Goal: Task Accomplishment & Management: Manage account settings

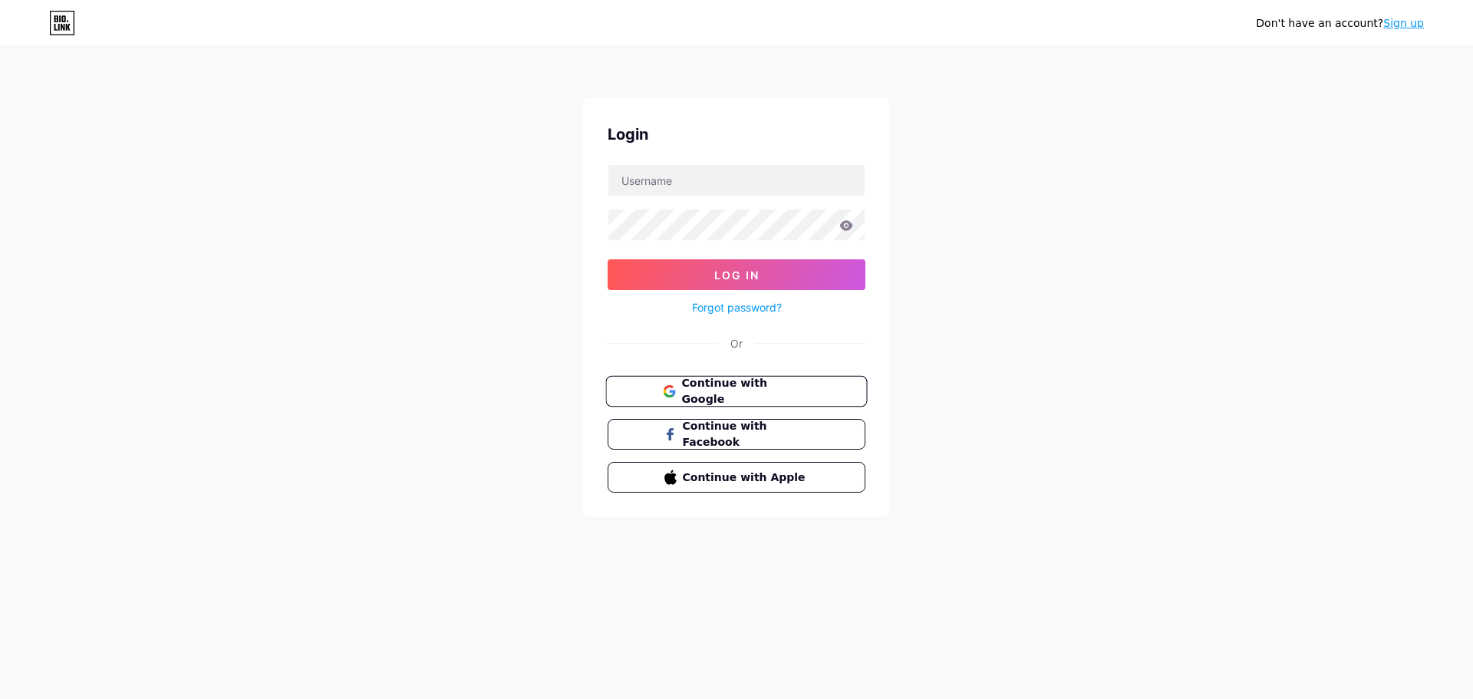
click at [728, 393] on span "Continue with Google" at bounding box center [745, 391] width 128 height 33
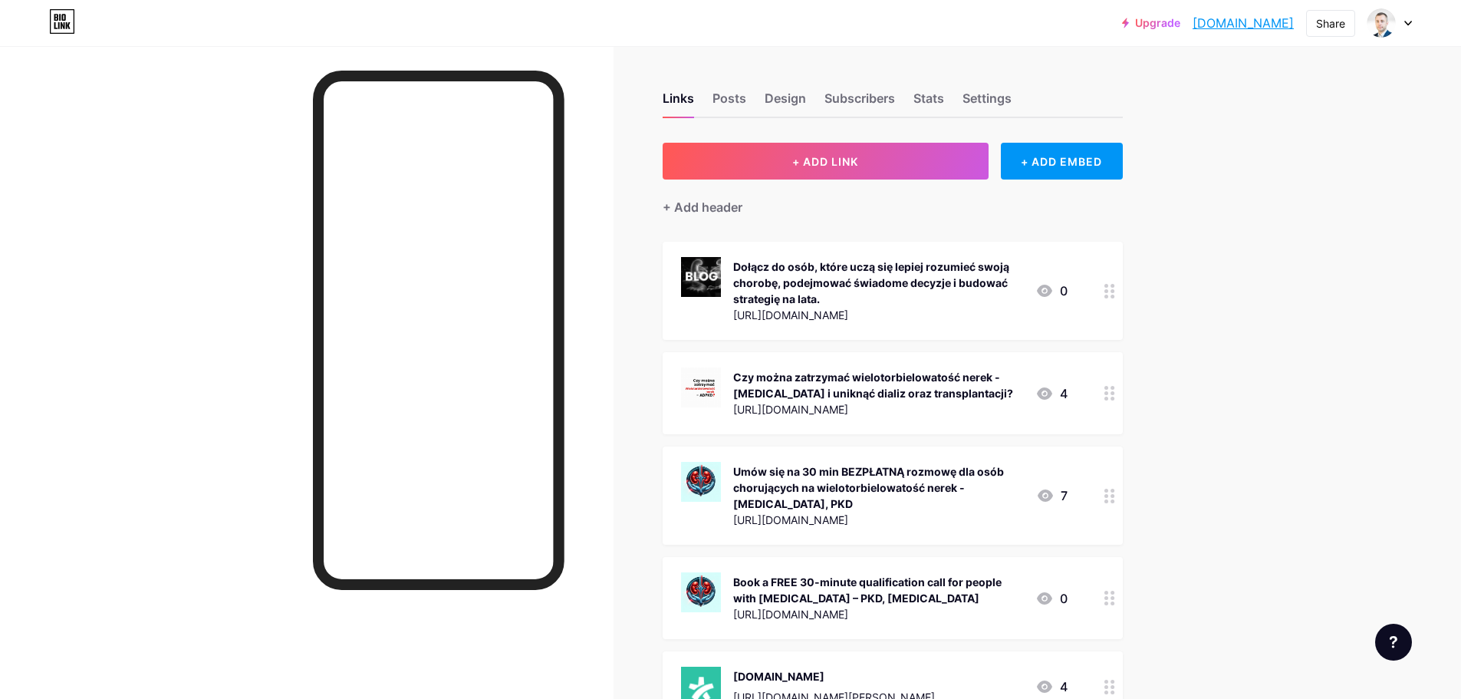
click at [1049, 392] on icon at bounding box center [1044, 393] width 15 height 12
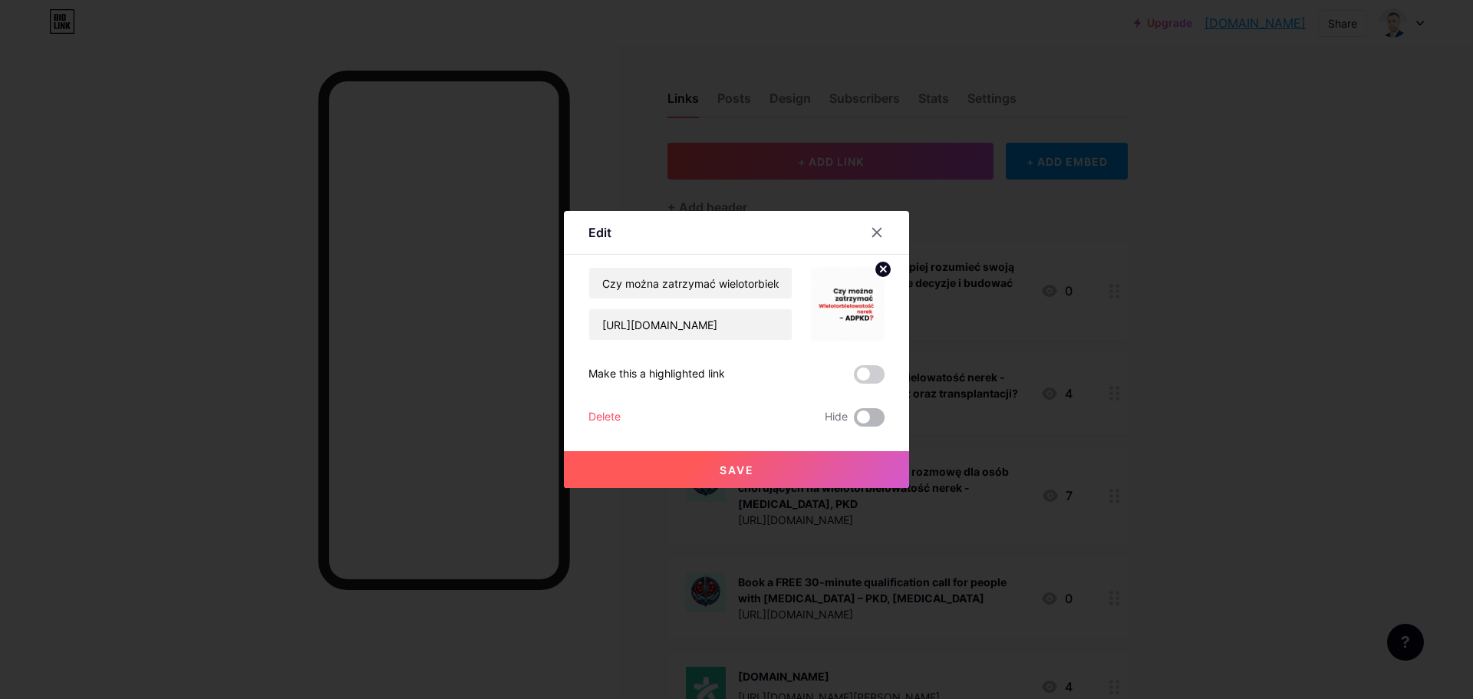
click at [877, 417] on span at bounding box center [869, 417] width 31 height 18
click at [854, 421] on input "checkbox" at bounding box center [854, 421] width 0 height 0
click at [798, 461] on button "Save" at bounding box center [736, 469] width 345 height 37
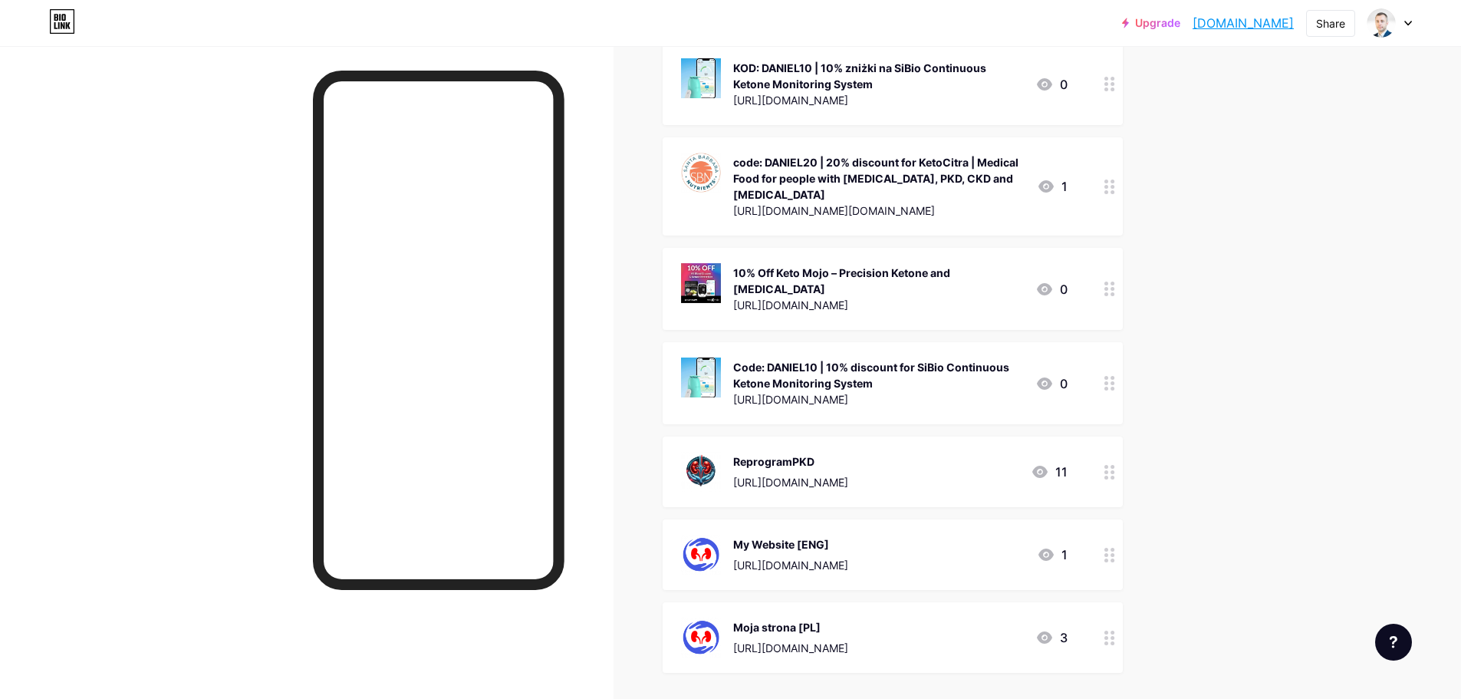
scroll to position [997, 0]
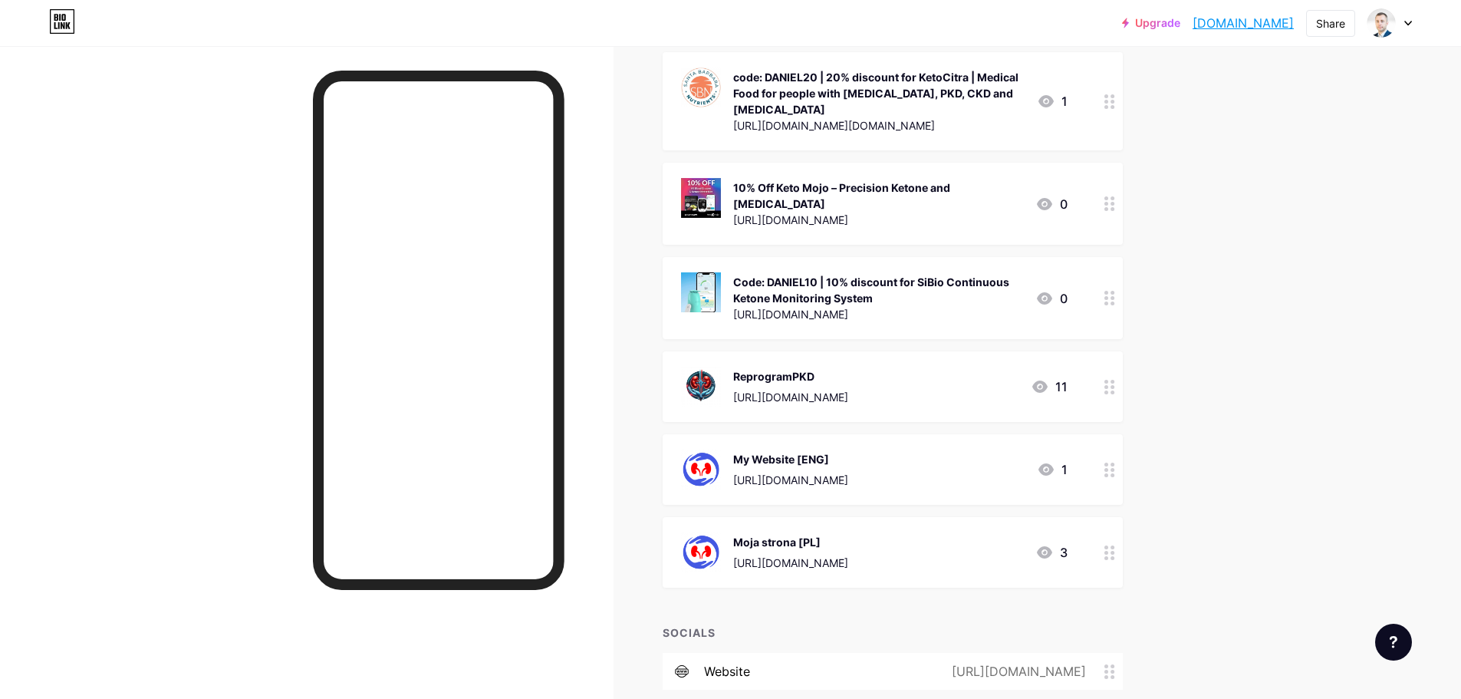
click at [1050, 460] on icon at bounding box center [1046, 469] width 18 height 18
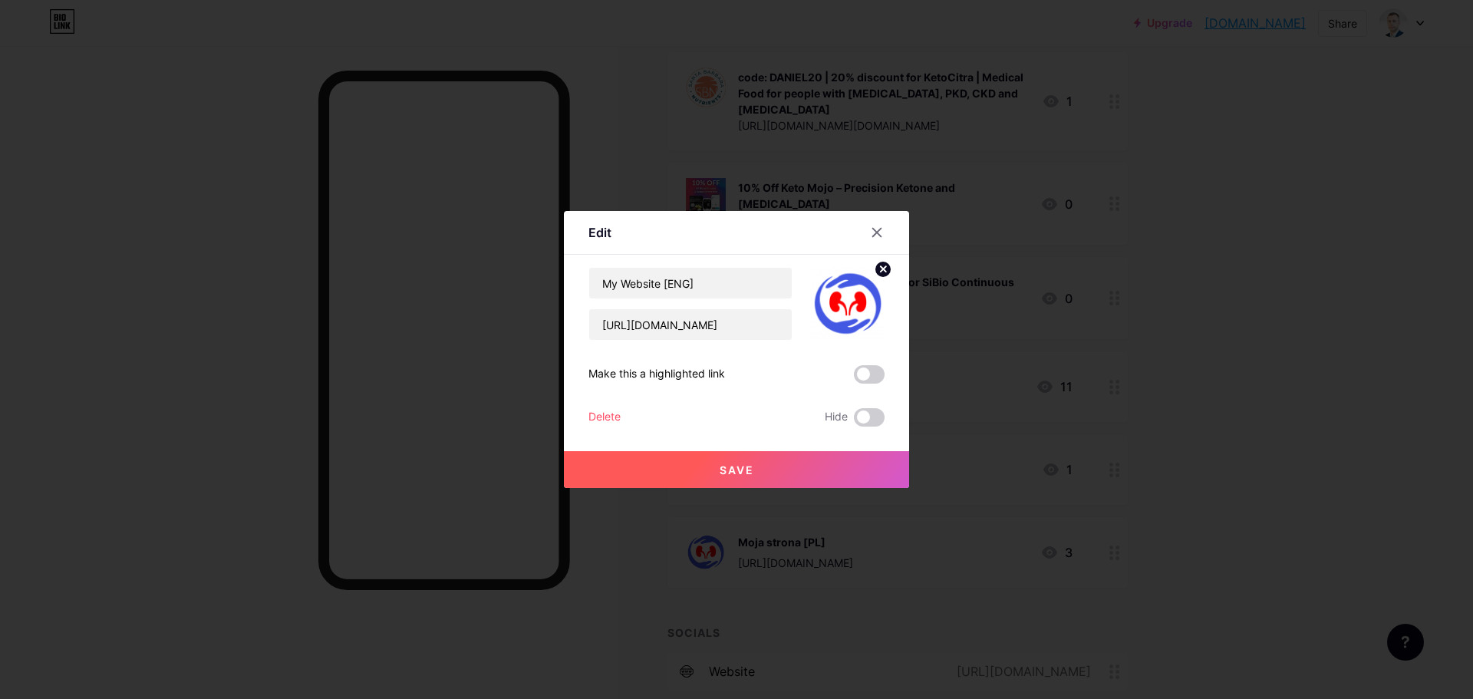
click at [835, 463] on button "Save" at bounding box center [736, 469] width 345 height 37
click at [612, 415] on div "Delete" at bounding box center [604, 417] width 32 height 18
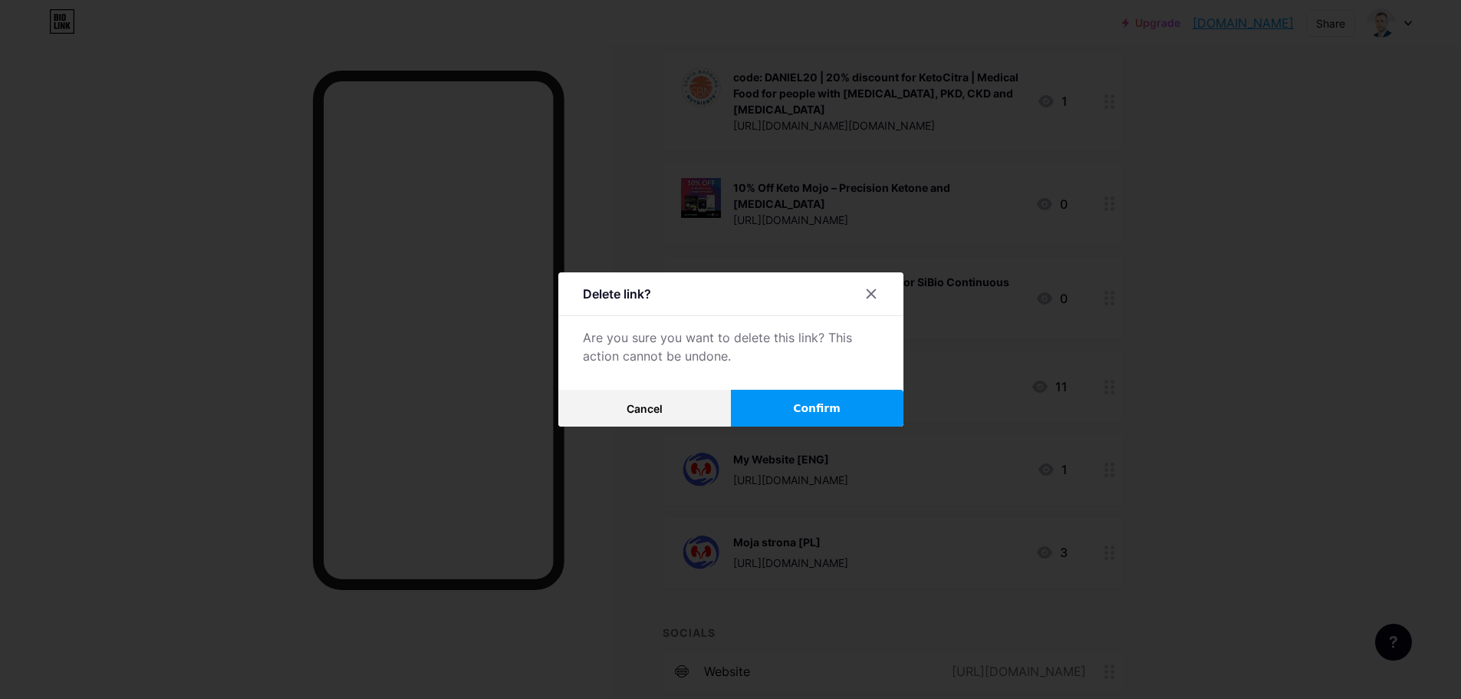
click at [822, 404] on span "Confirm" at bounding box center [817, 408] width 48 height 16
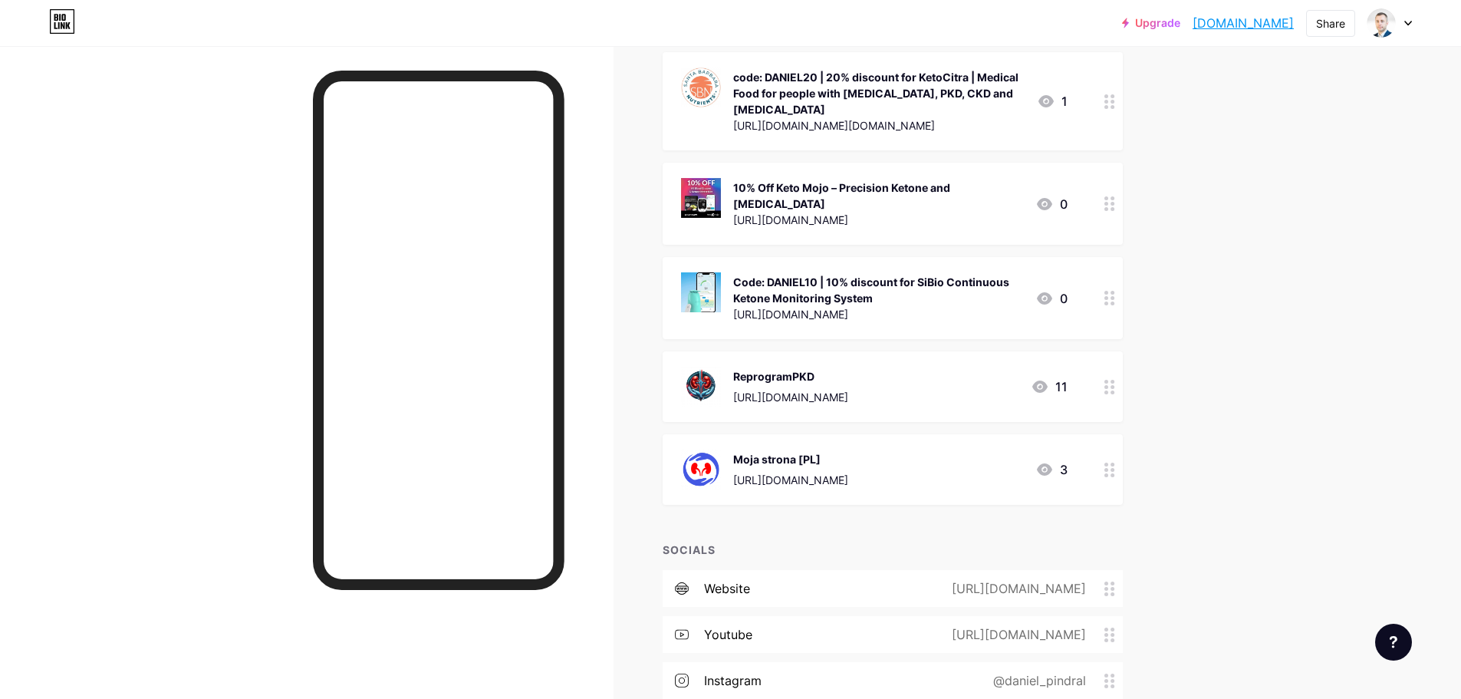
click at [1113, 463] on icon at bounding box center [1110, 470] width 11 height 15
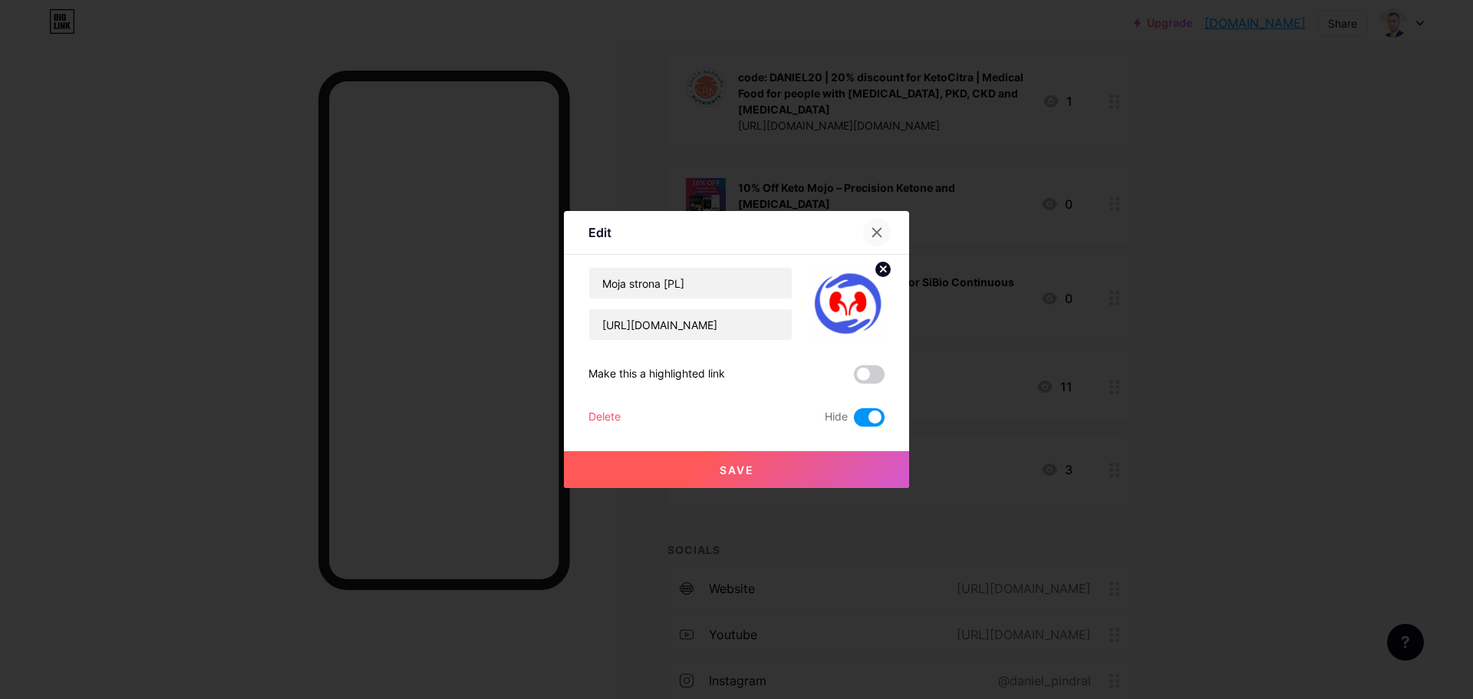
click at [876, 234] on icon at bounding box center [877, 233] width 8 height 8
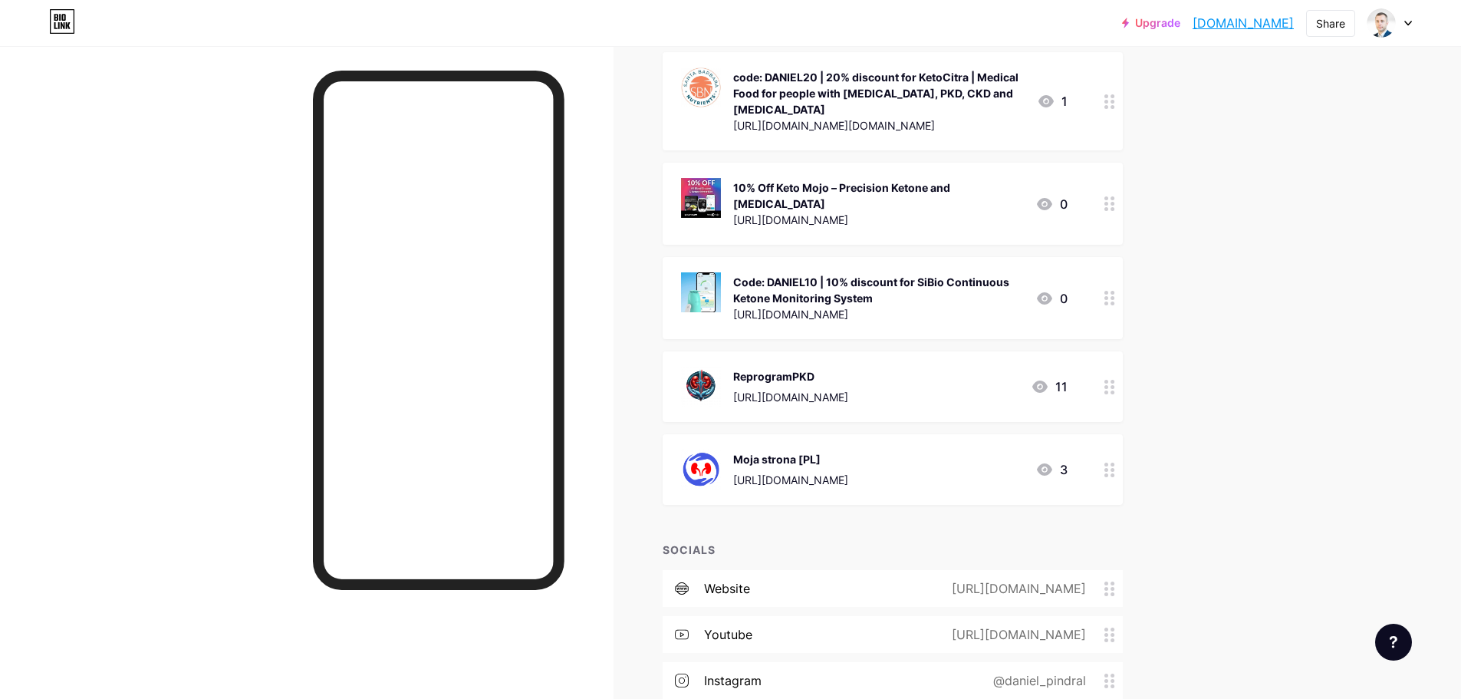
click at [815, 450] on div "Moja strona [PL] [URL][DOMAIN_NAME]" at bounding box center [790, 469] width 115 height 40
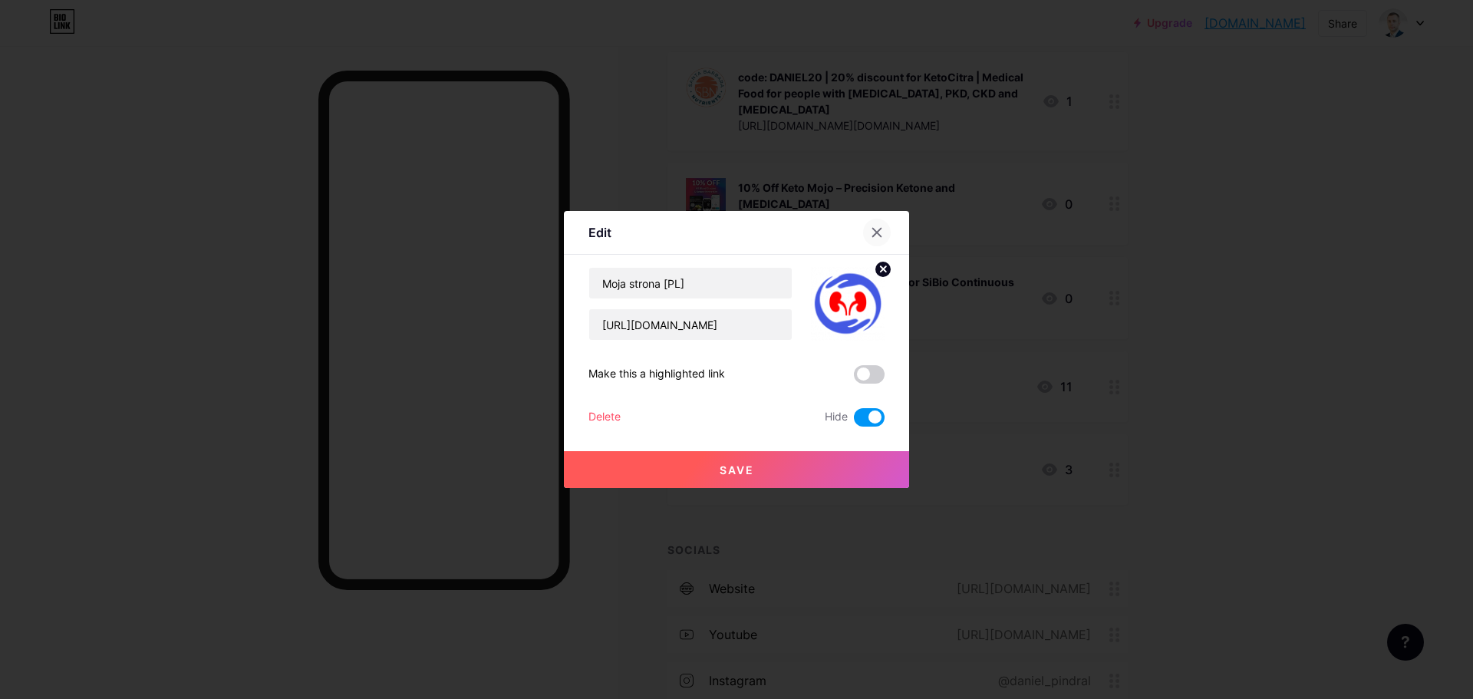
click at [874, 234] on icon at bounding box center [877, 233] width 8 height 8
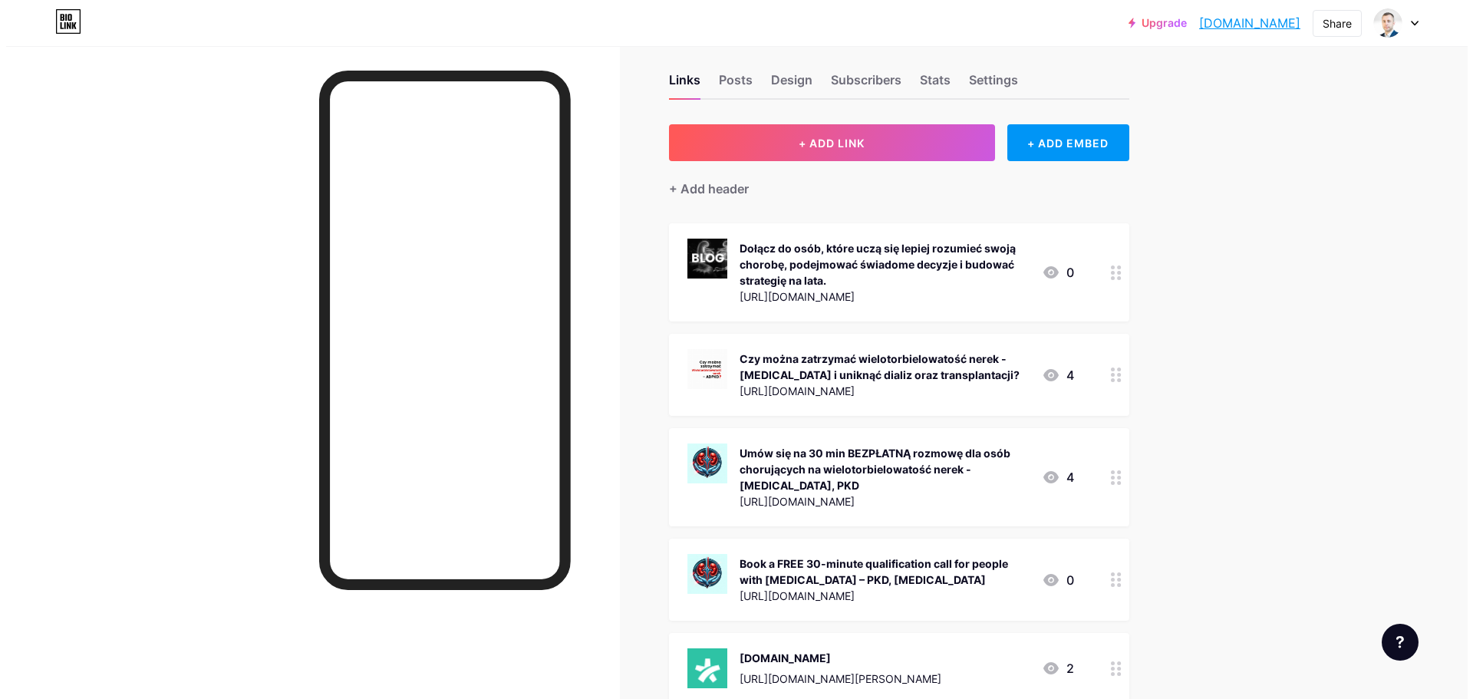
scroll to position [0, 0]
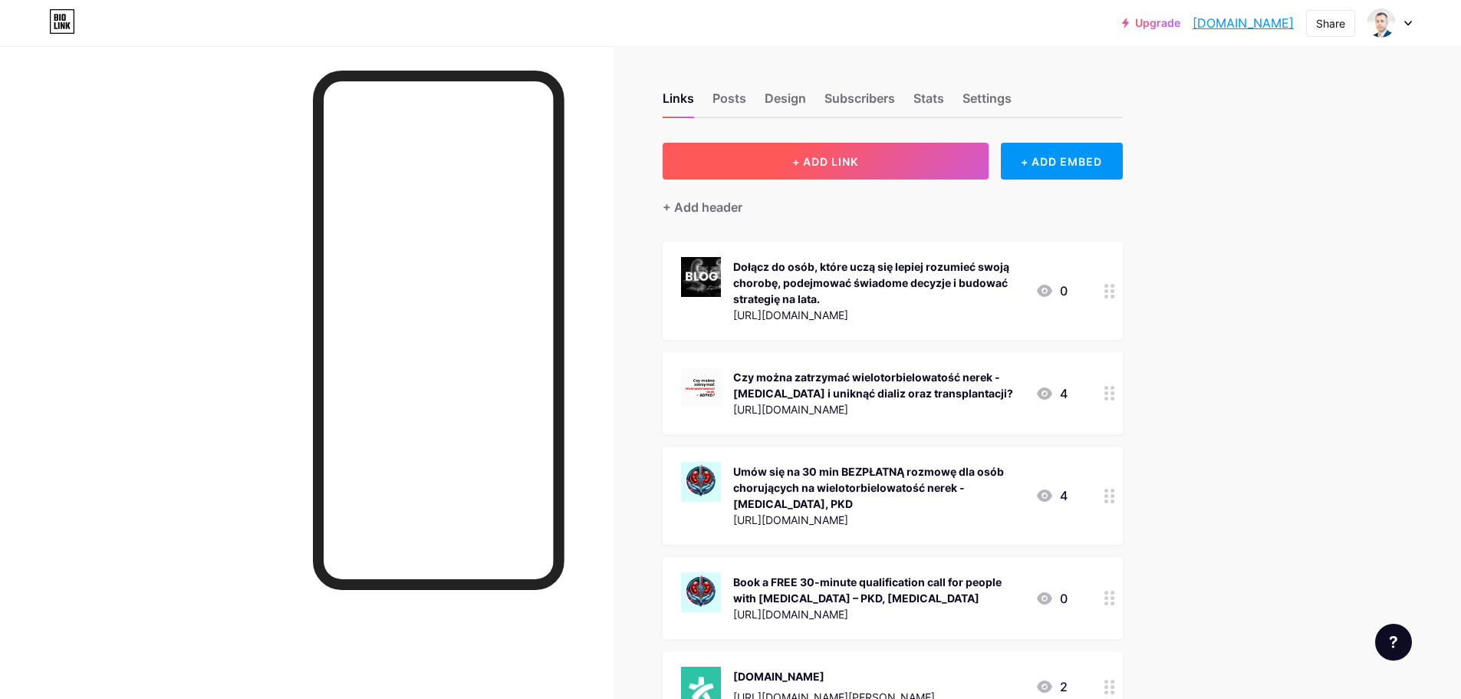
click at [888, 166] on button "+ ADD LINK" at bounding box center [826, 161] width 326 height 37
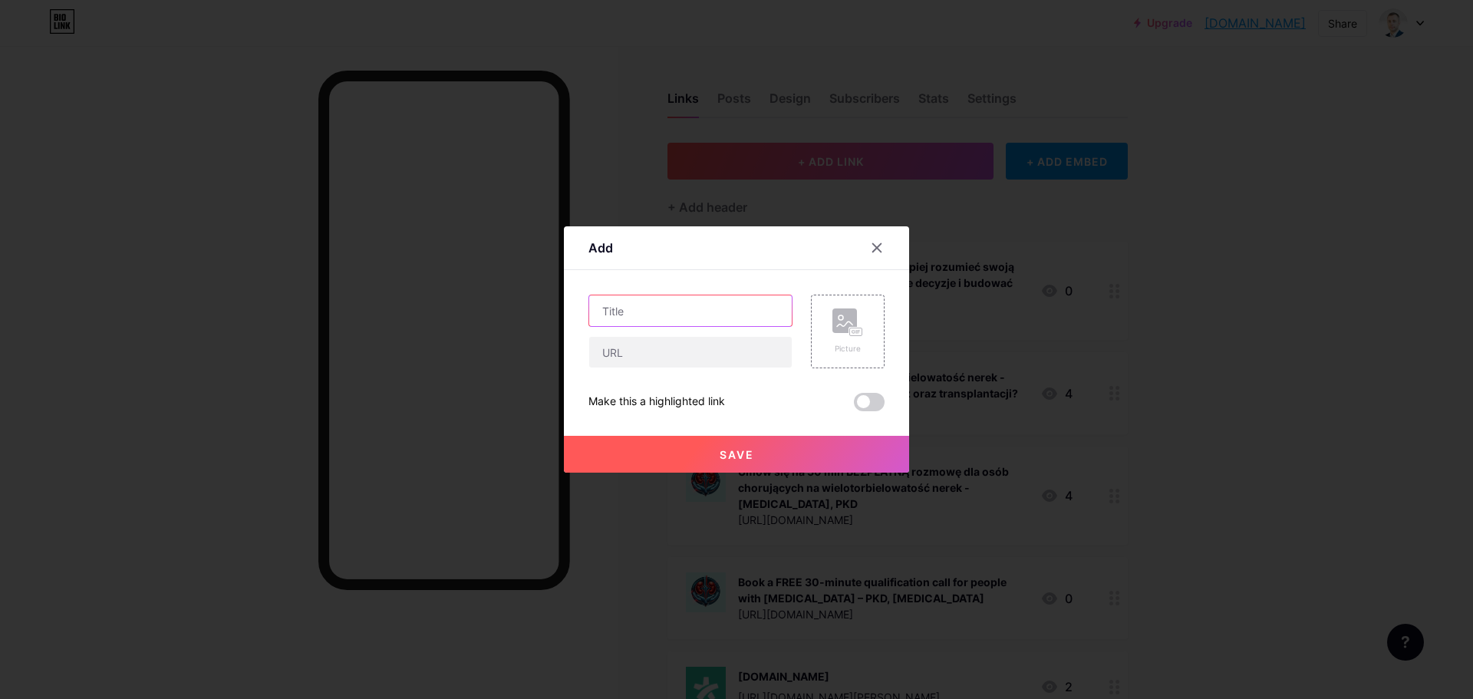
click at [660, 305] on input "text" at bounding box center [690, 310] width 202 height 31
paste input "ReprogramPKD™ Spowolnij postęp [MEDICAL_DATA] i zadbaj o zdrowie nerek"
type input "ReprogramPKD™ Spowolnij postęp [MEDICAL_DATA] i zadbaj o zdrowie nerek"
drag, startPoint x: 686, startPoint y: 356, endPoint x: 736, endPoint y: 338, distance: 52.9
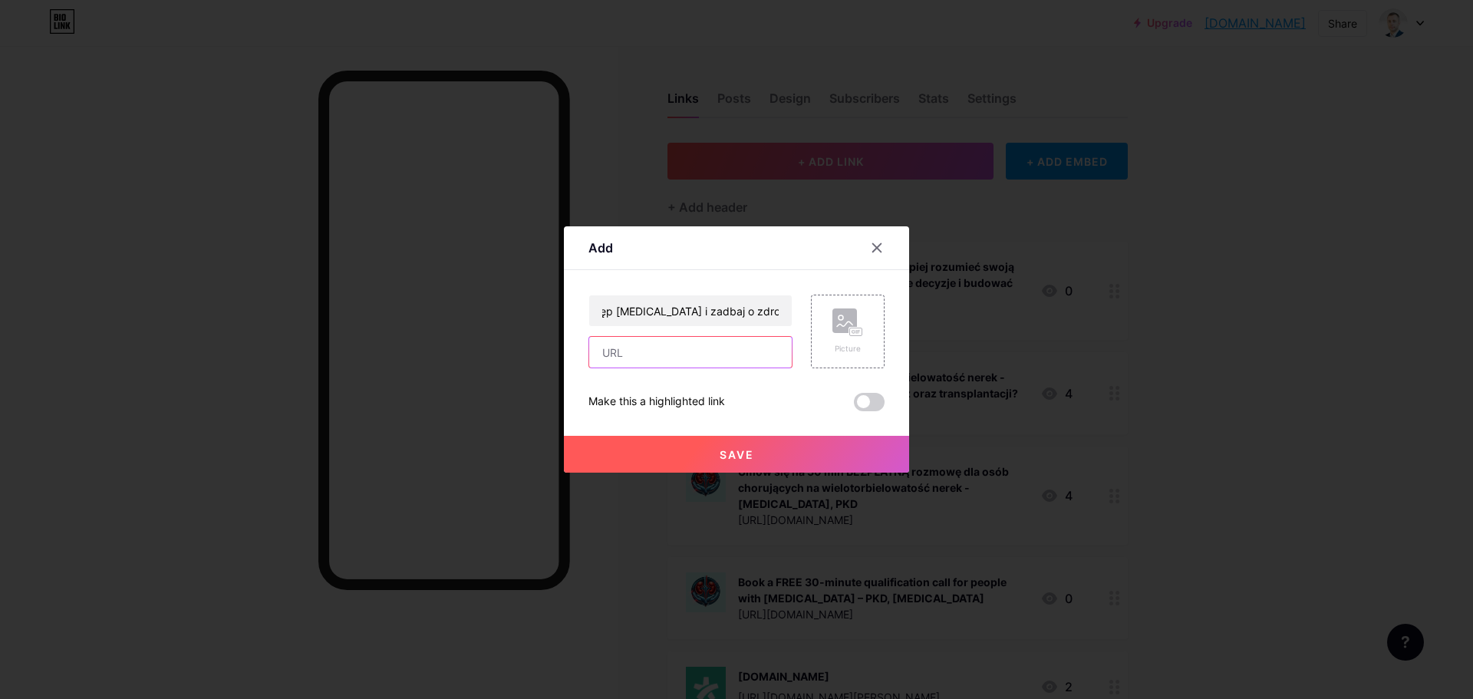
click at [686, 356] on input "text" at bounding box center [690, 352] width 202 height 31
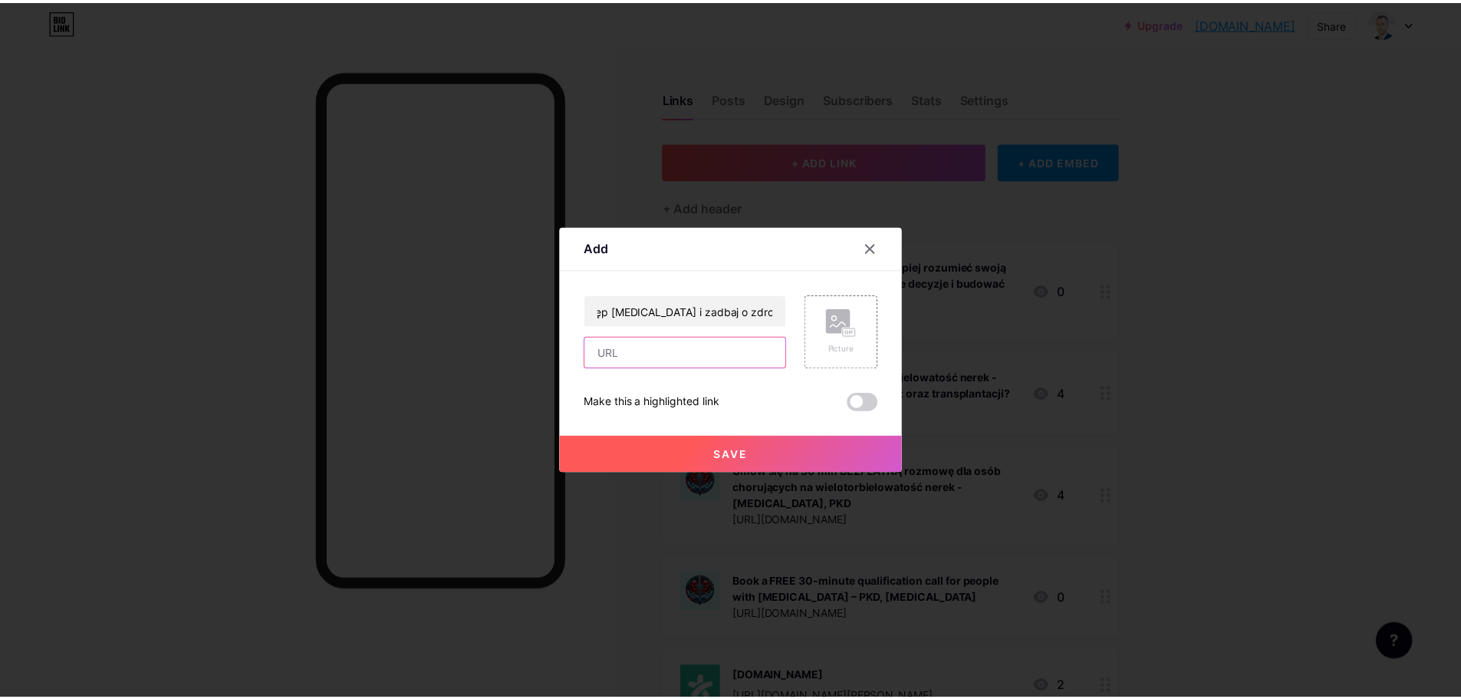
scroll to position [0, 0]
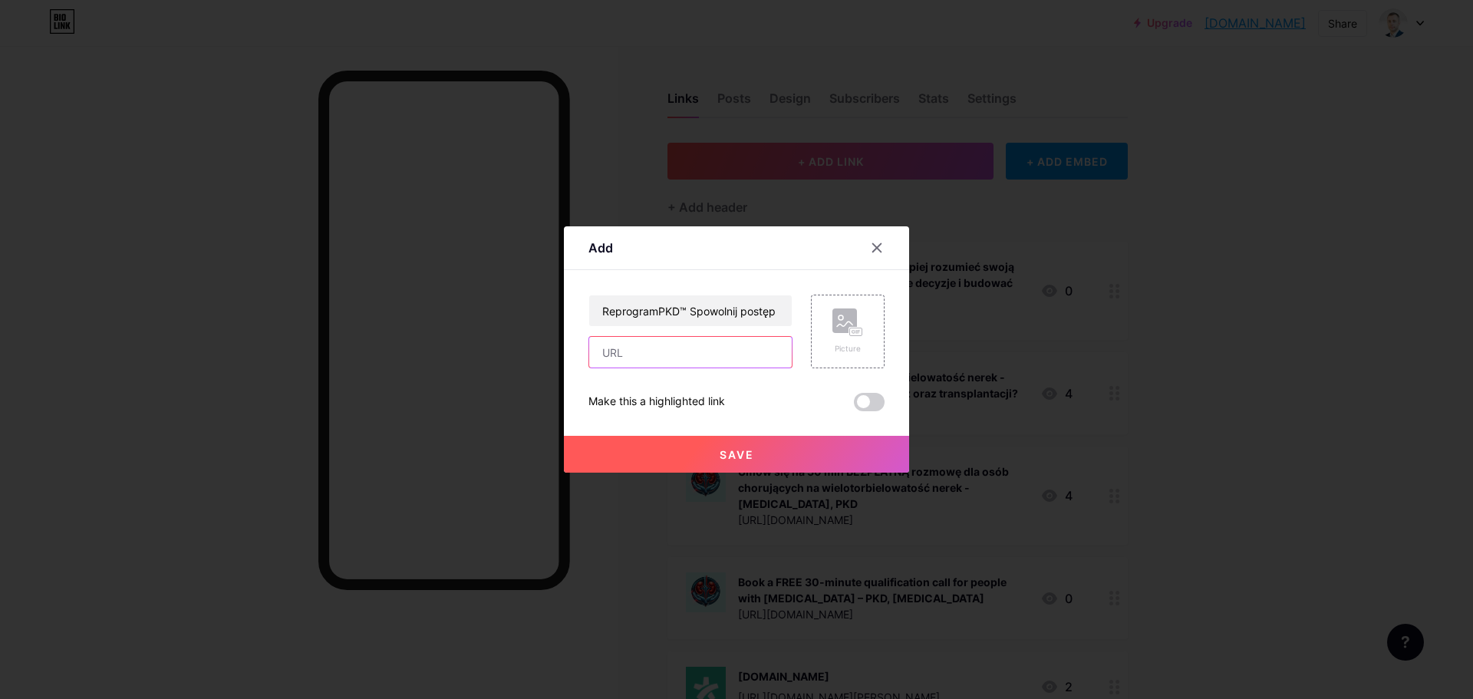
paste input "[URL][DOMAIN_NAME]"
type input "[URL][DOMAIN_NAME]"
click at [845, 331] on rect at bounding box center [844, 320] width 25 height 25
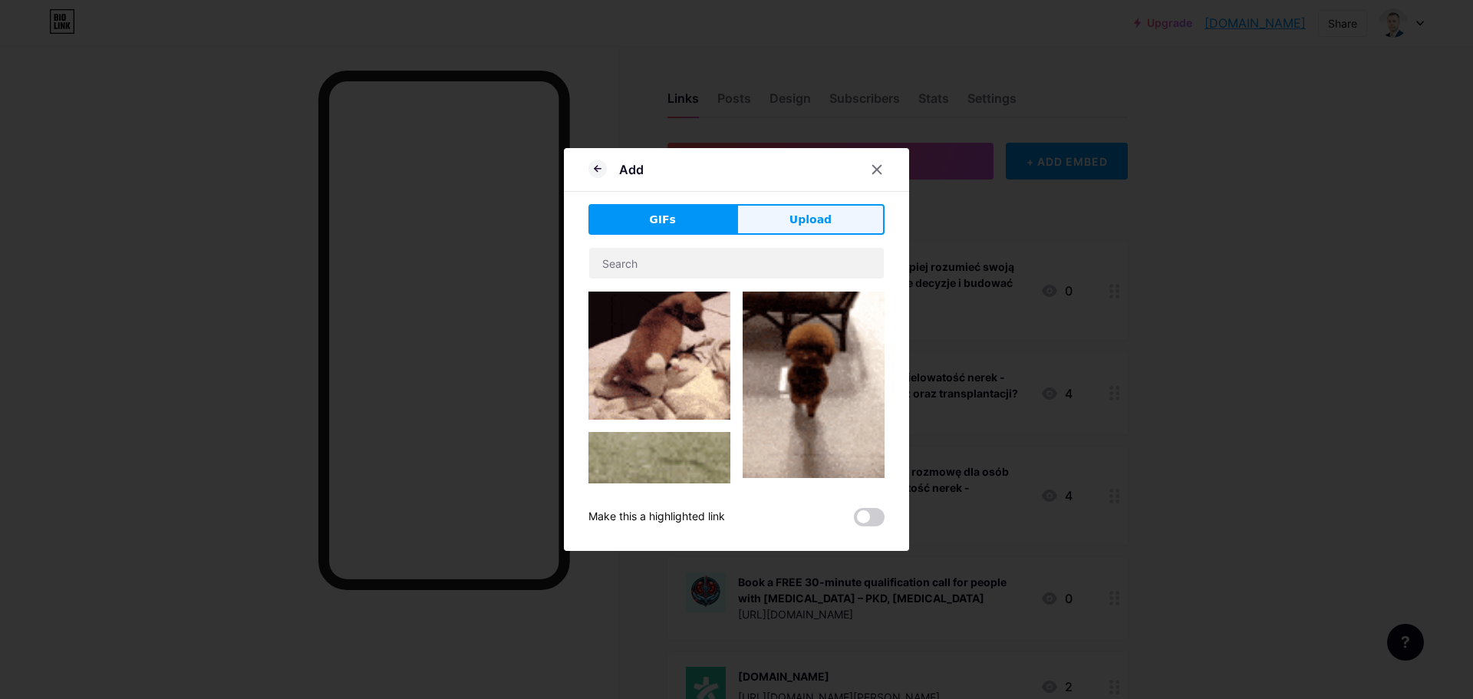
click at [795, 218] on span "Upload" at bounding box center [810, 220] width 42 height 16
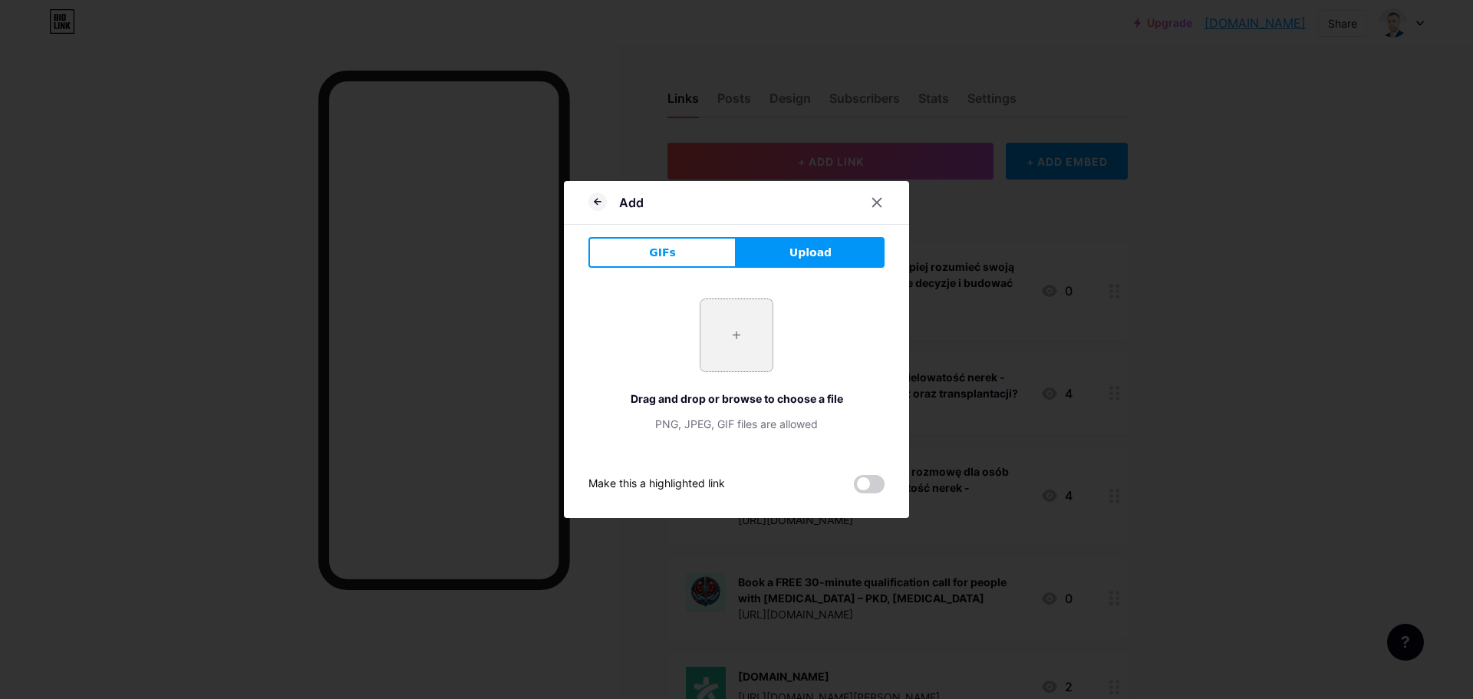
click at [726, 354] on input "file" at bounding box center [736, 335] width 72 height 72
type input "C:\fakepath\tMbc9bIEOu2oDk_cHhK5Y.png"
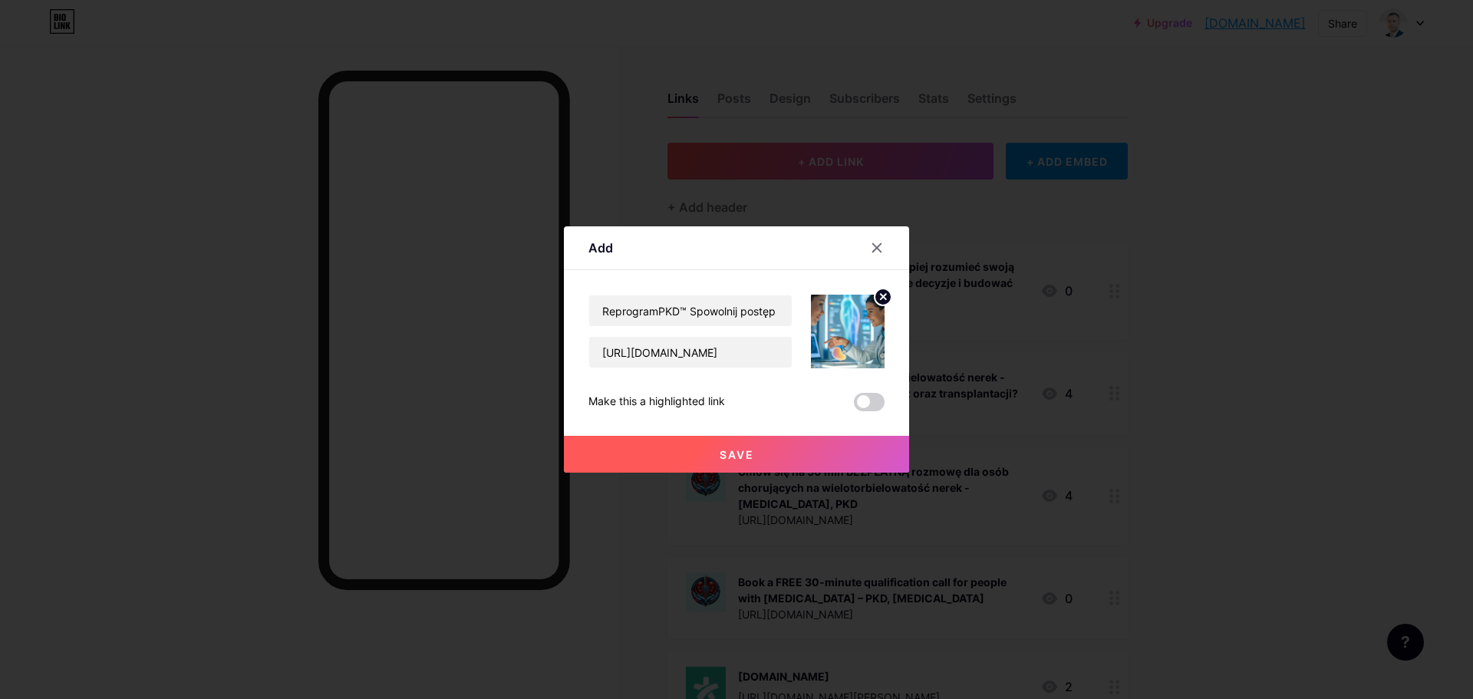
click at [750, 449] on span "Save" at bounding box center [736, 454] width 35 height 13
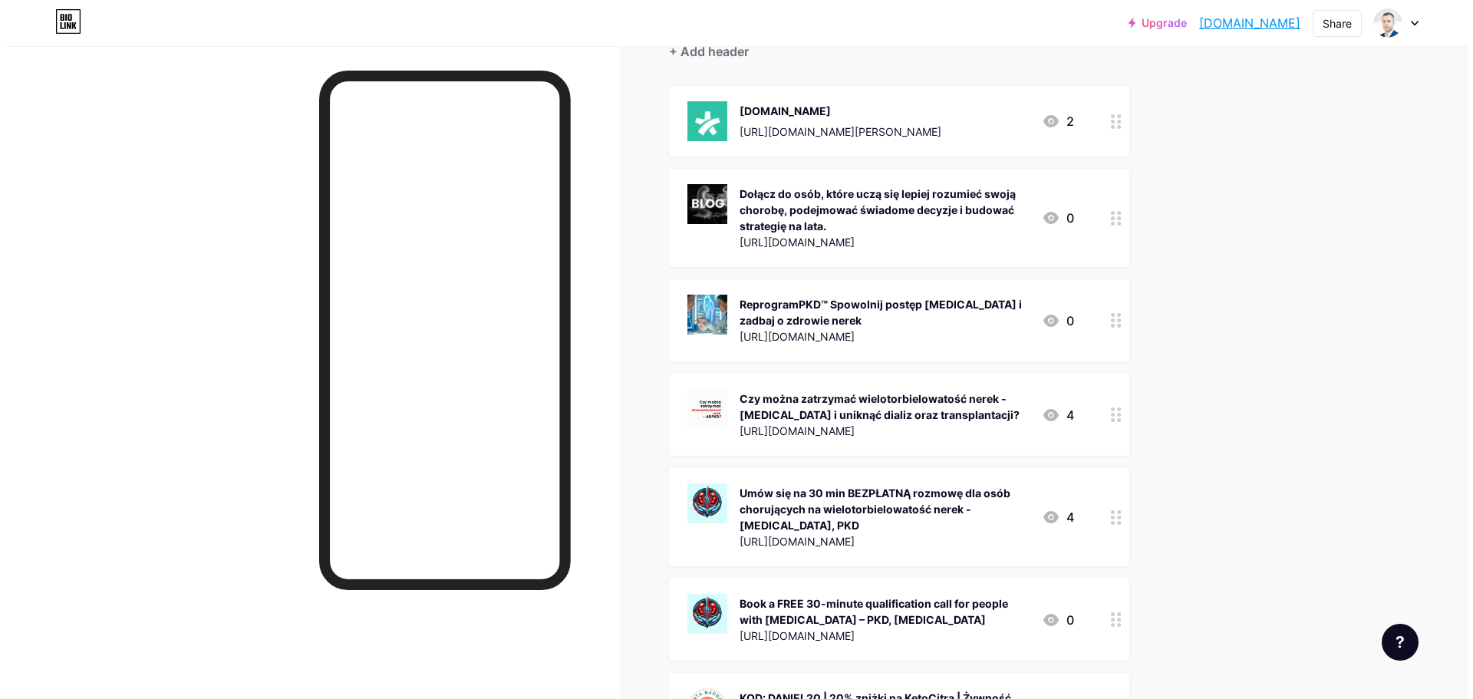
scroll to position [160, 0]
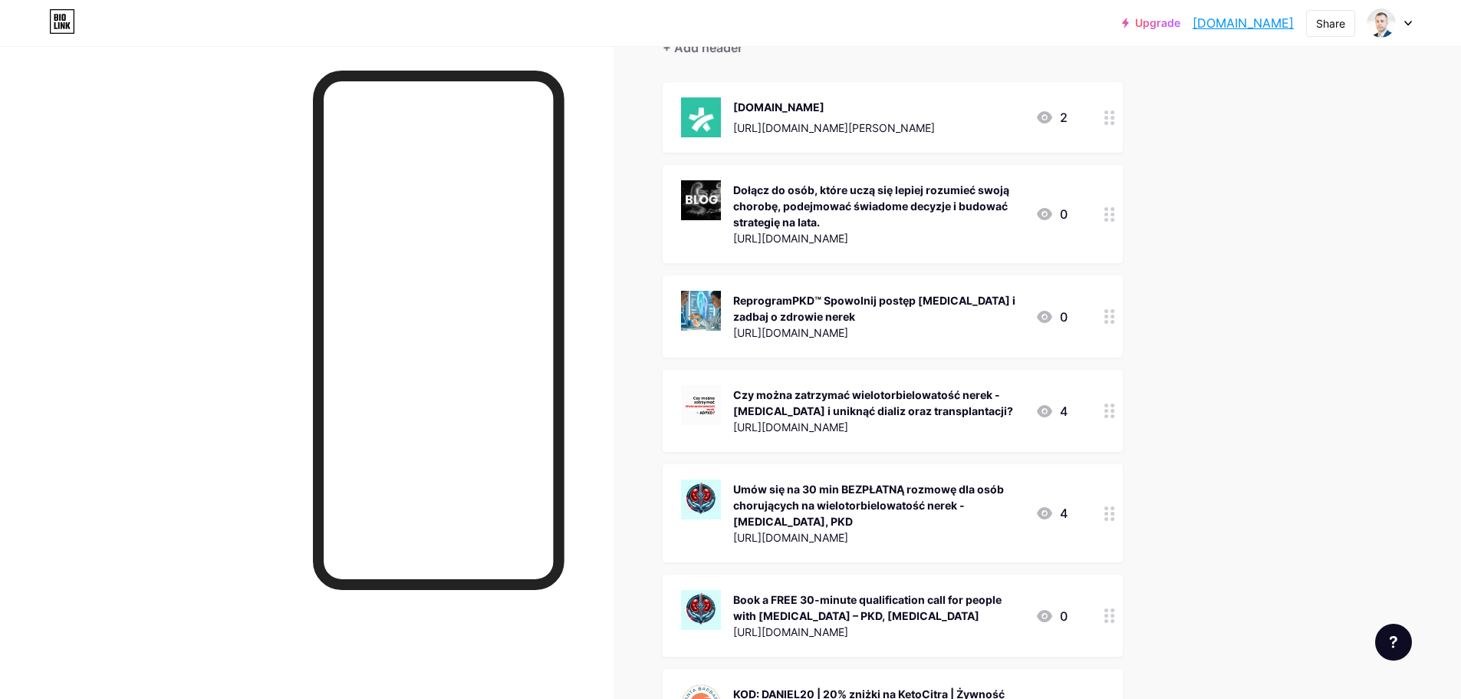
click at [798, 127] on div "[URL][DOMAIN_NAME][PERSON_NAME]" at bounding box center [834, 128] width 202 height 16
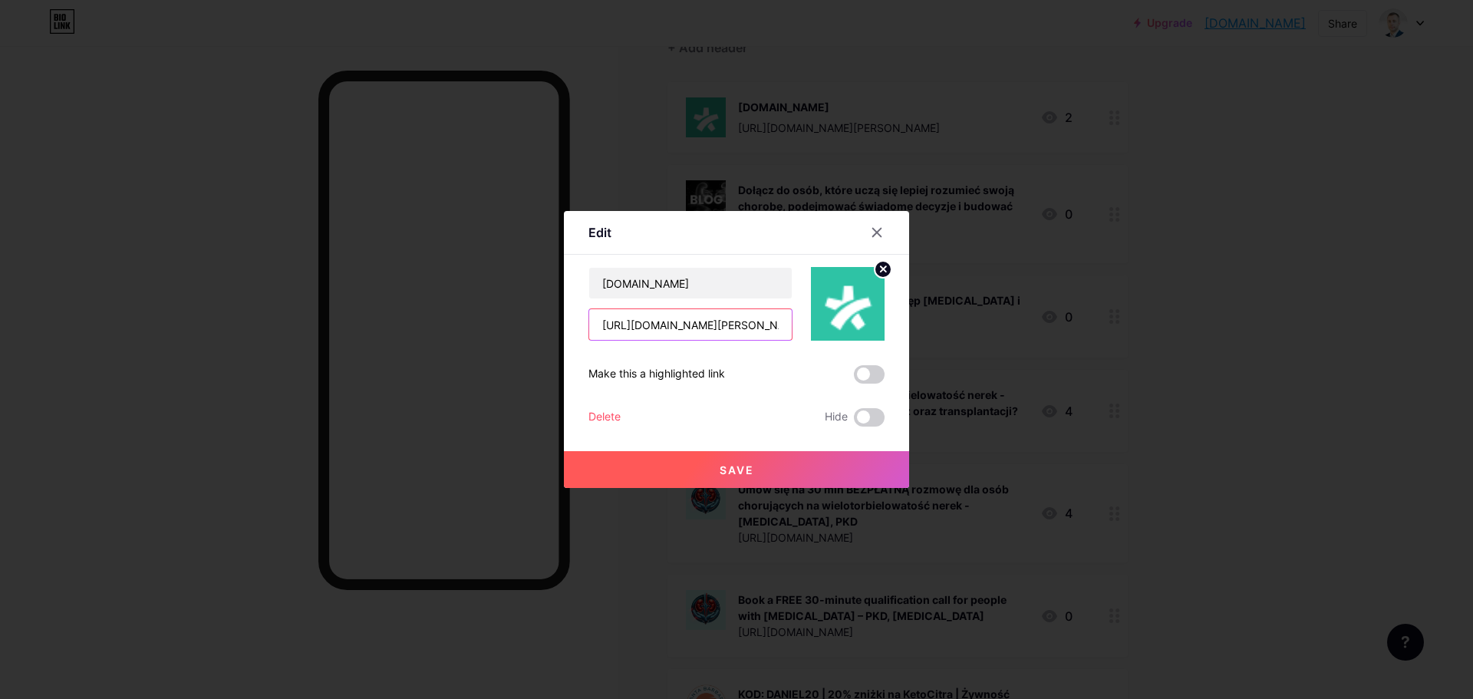
click at [729, 323] on input "[URL][DOMAIN_NAME][PERSON_NAME]" at bounding box center [690, 324] width 202 height 31
paste input "warszawa#profile-info"
type input "[URL][DOMAIN_NAME][PERSON_NAME]"
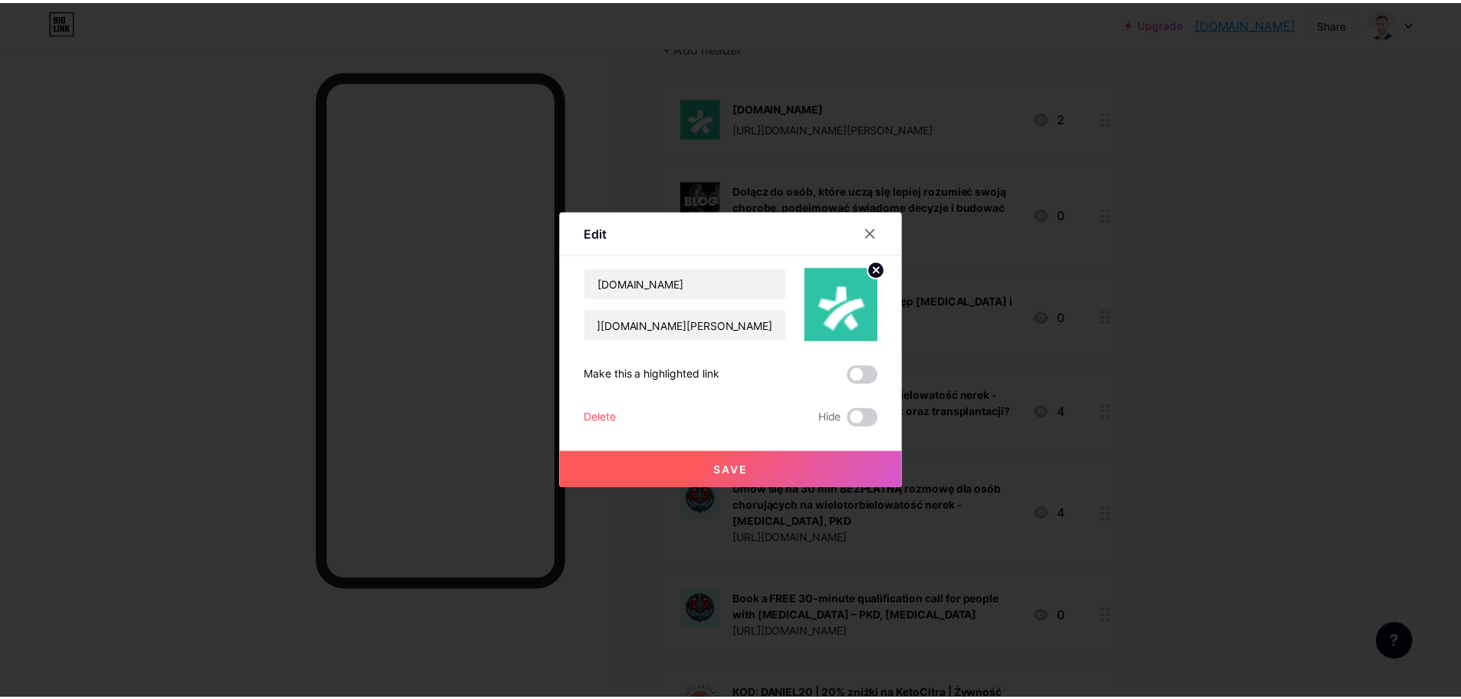
scroll to position [0, 0]
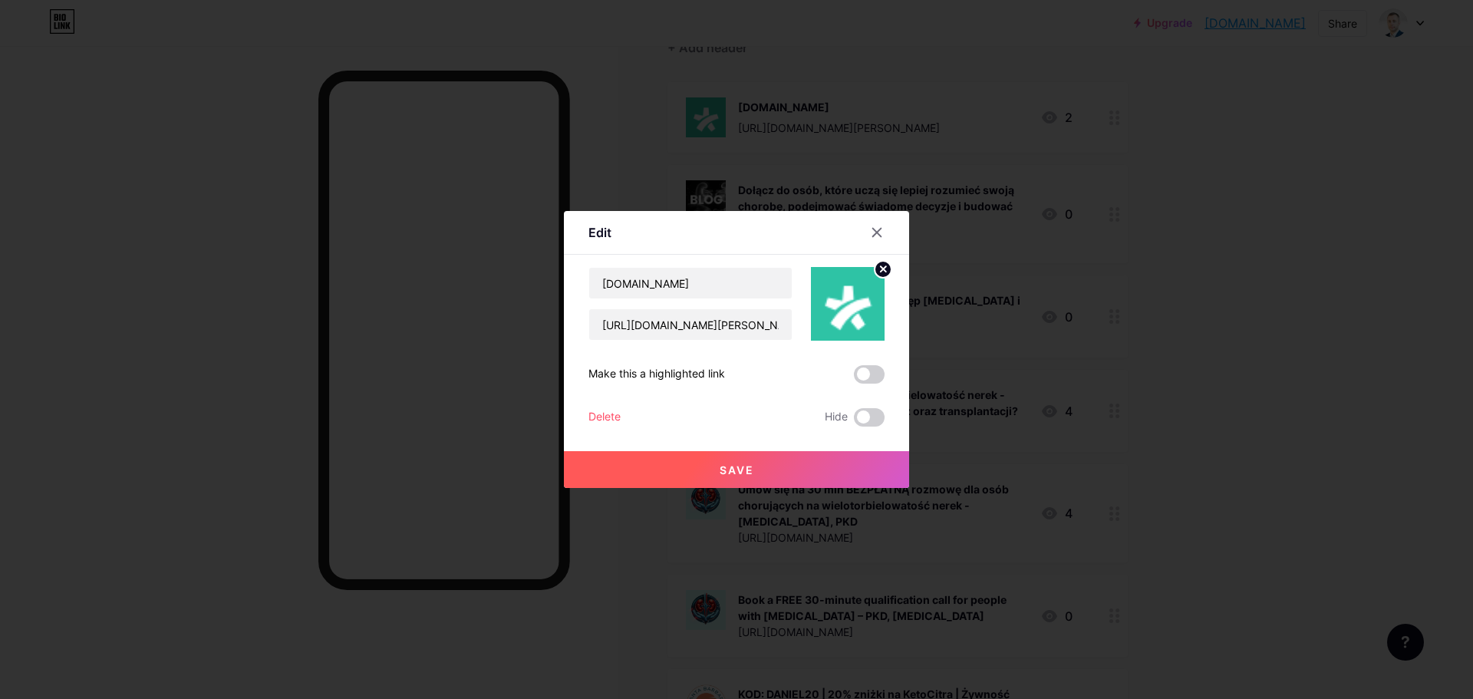
click at [777, 473] on button "Save" at bounding box center [736, 469] width 345 height 37
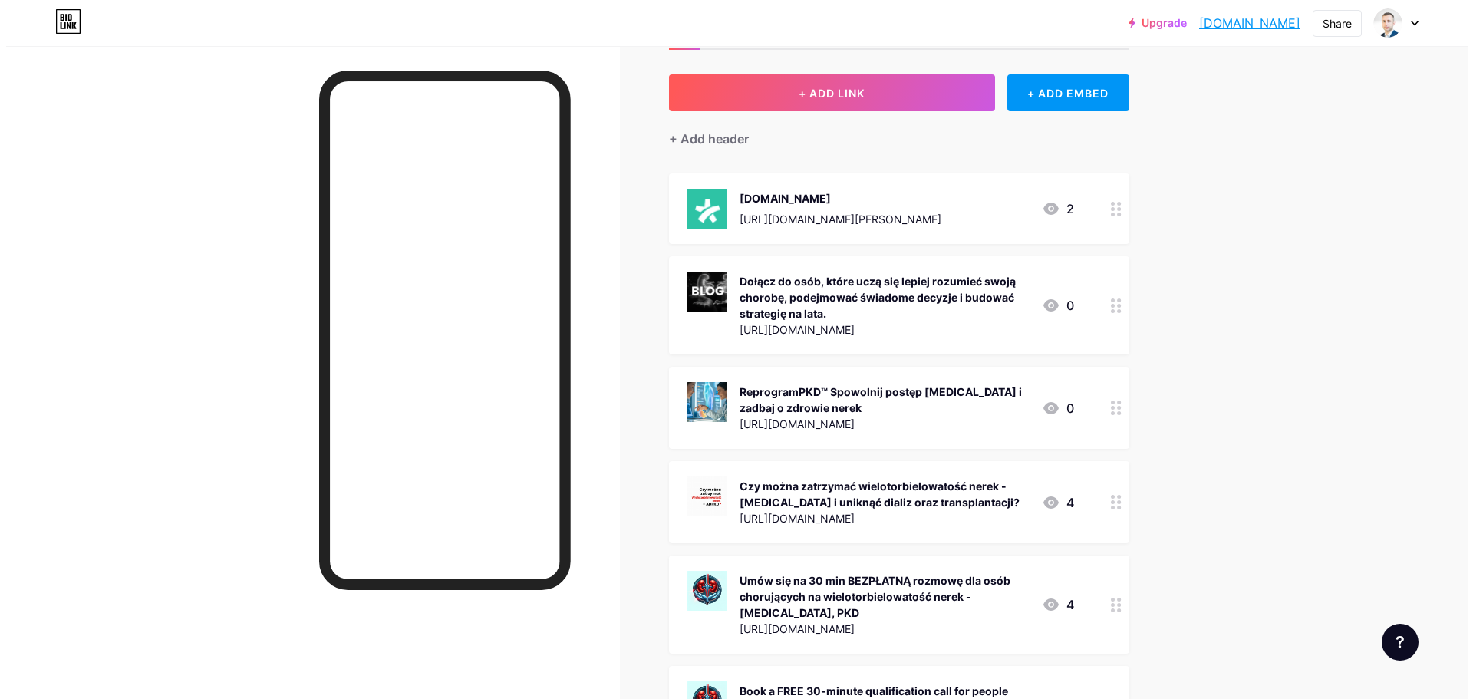
scroll to position [6, 0]
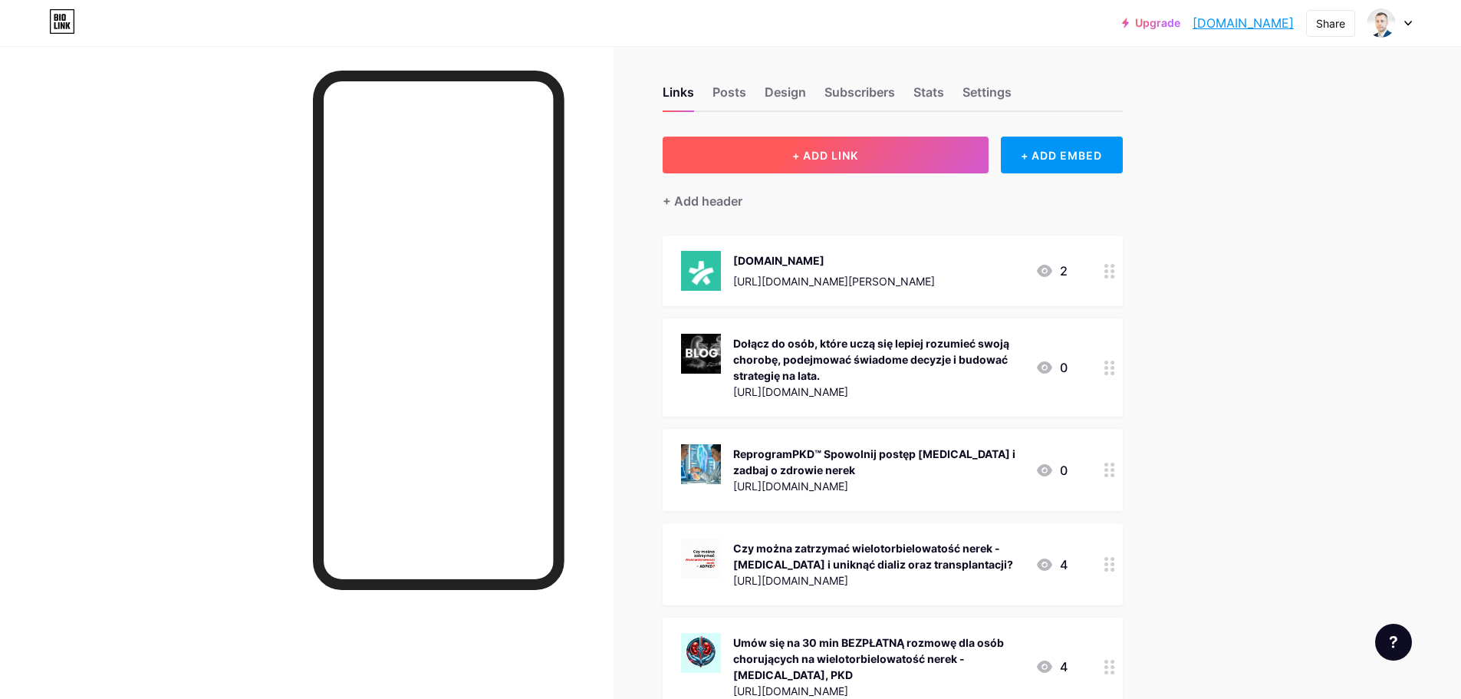
click at [871, 160] on button "+ ADD LINK" at bounding box center [826, 155] width 326 height 37
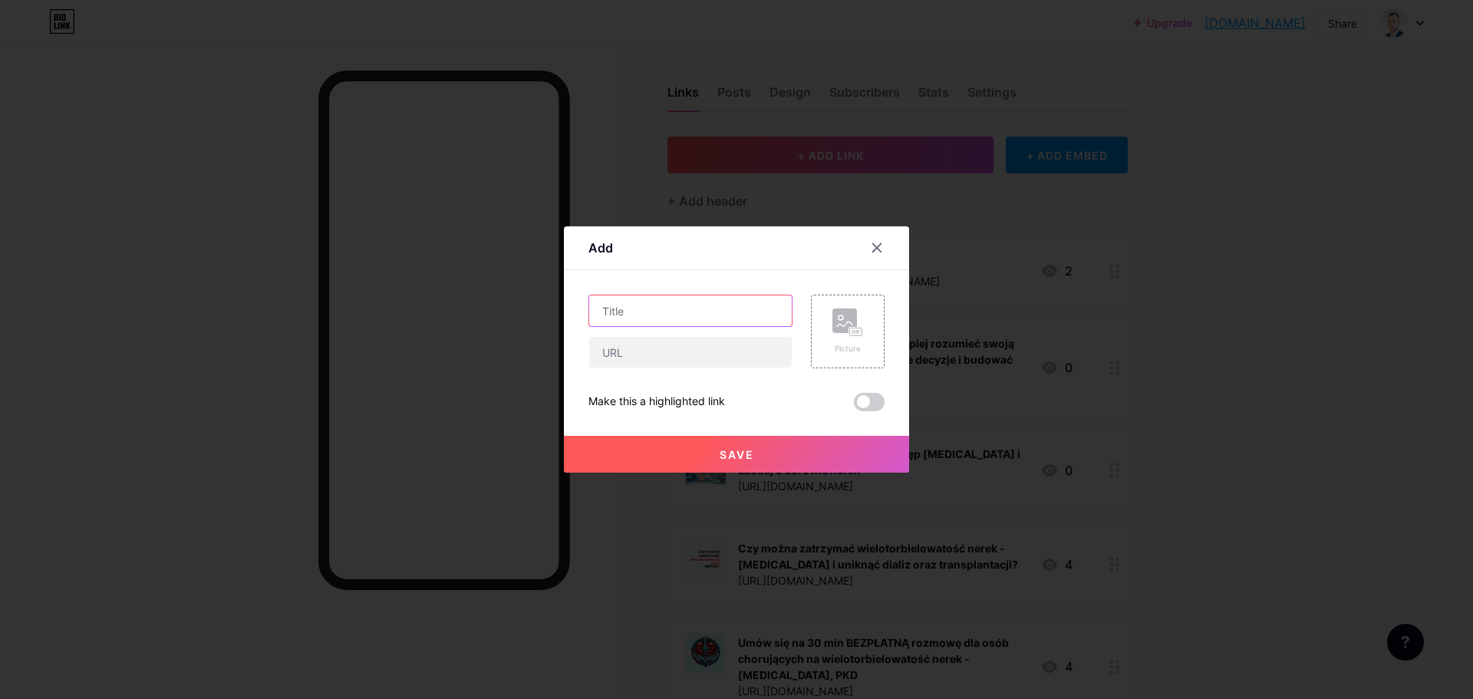
click at [683, 305] on input "text" at bounding box center [690, 310] width 202 height 31
paste input "Już wkrótce! Akademia [MEDICAL_DATA] - Centrum Wiedzy o [MEDICAL_DATA]"
type input "Już wkrótce! Akademia [MEDICAL_DATA] - Centrum Wiedzy o [MEDICAL_DATA]"
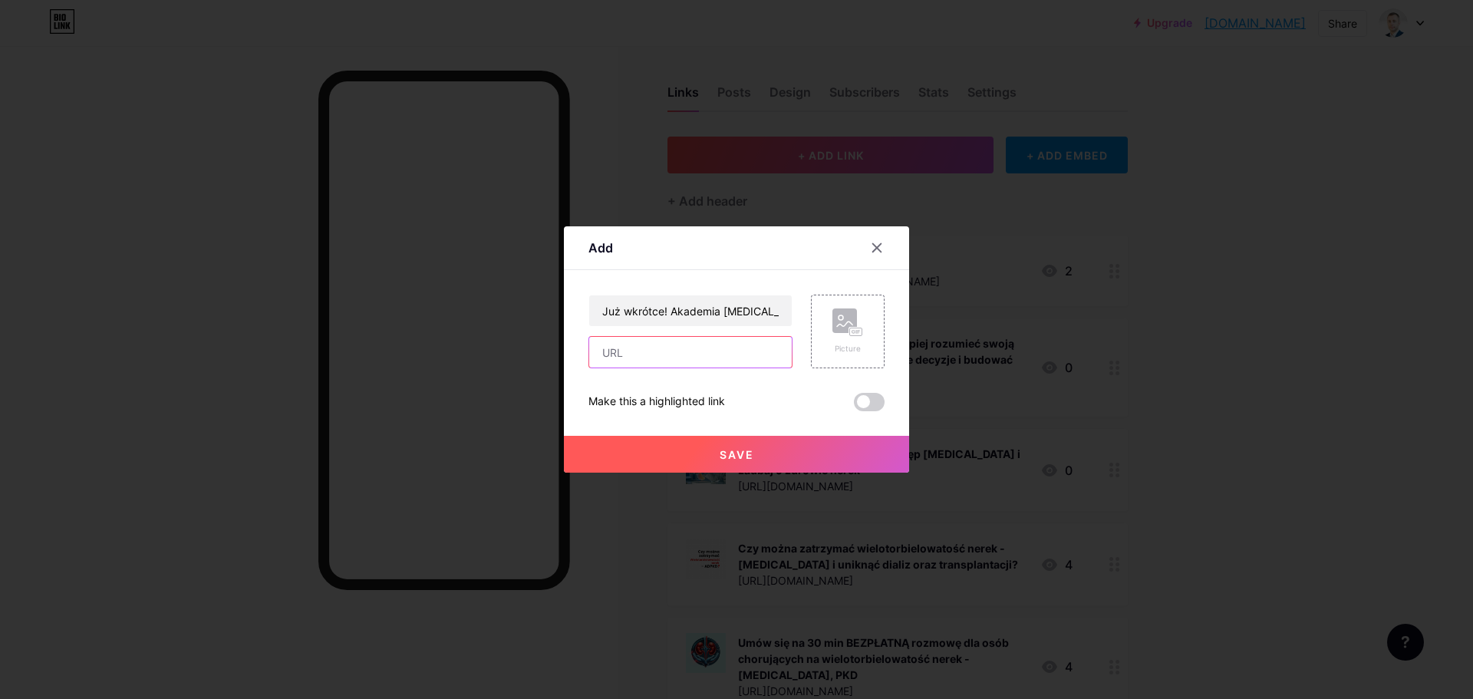
click at [689, 344] on input "text" at bounding box center [690, 352] width 202 height 31
paste input "[URL][DOMAIN_NAME][MEDICAL_DATA]"
type input "[URL][DOMAIN_NAME][MEDICAL_DATA]"
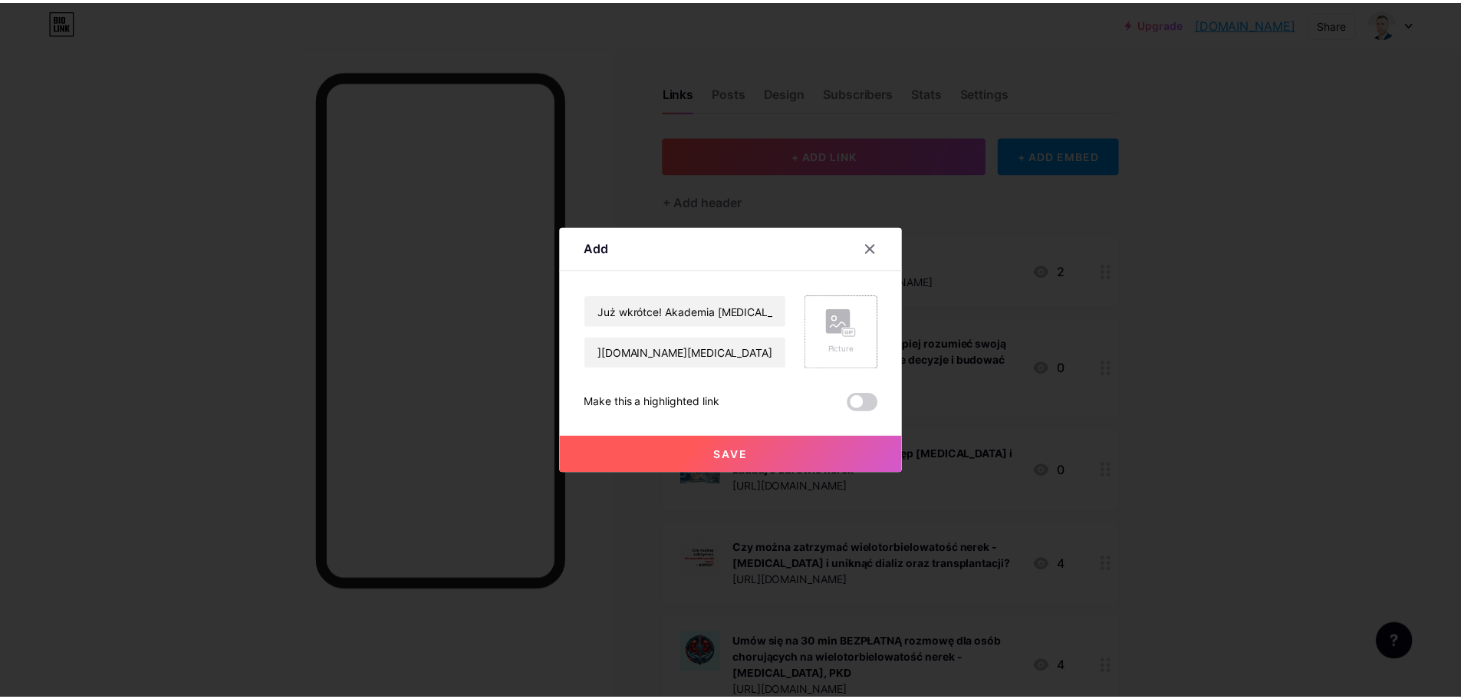
scroll to position [0, 0]
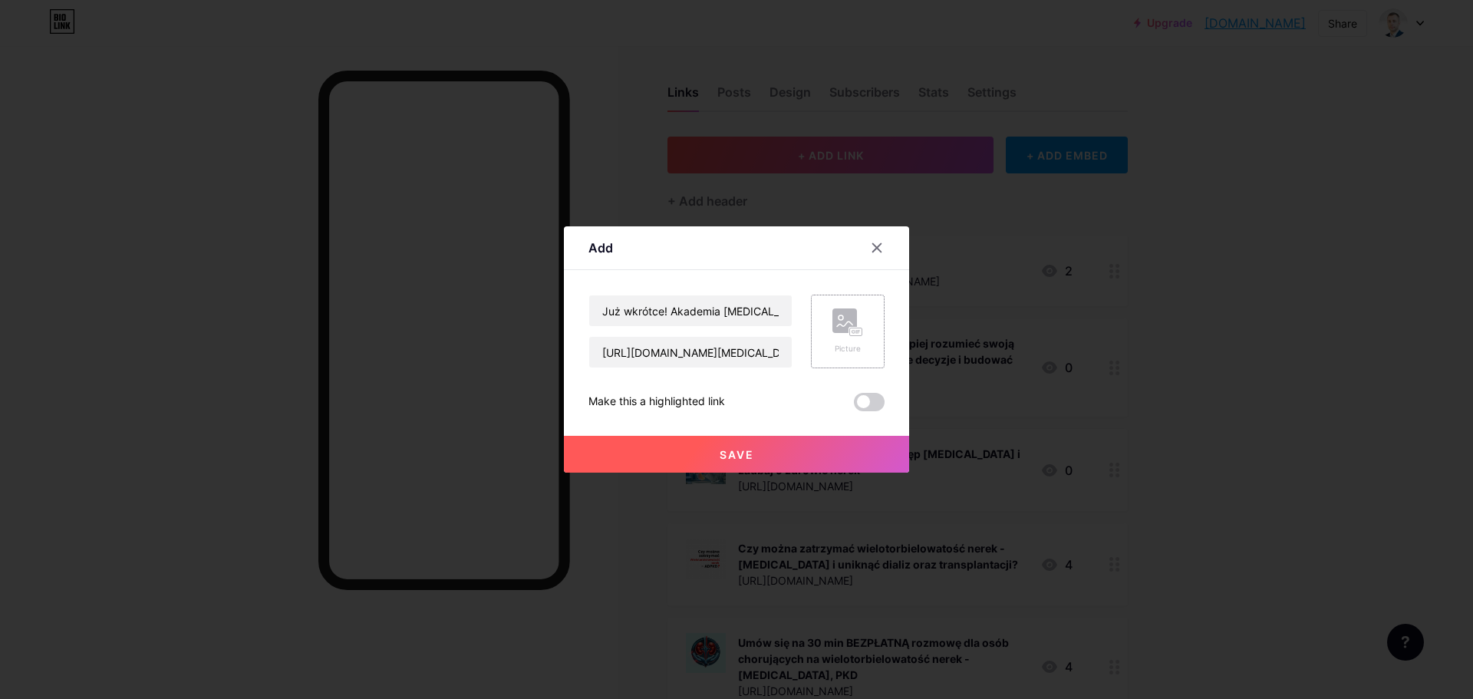
click at [844, 332] on rect at bounding box center [844, 320] width 25 height 25
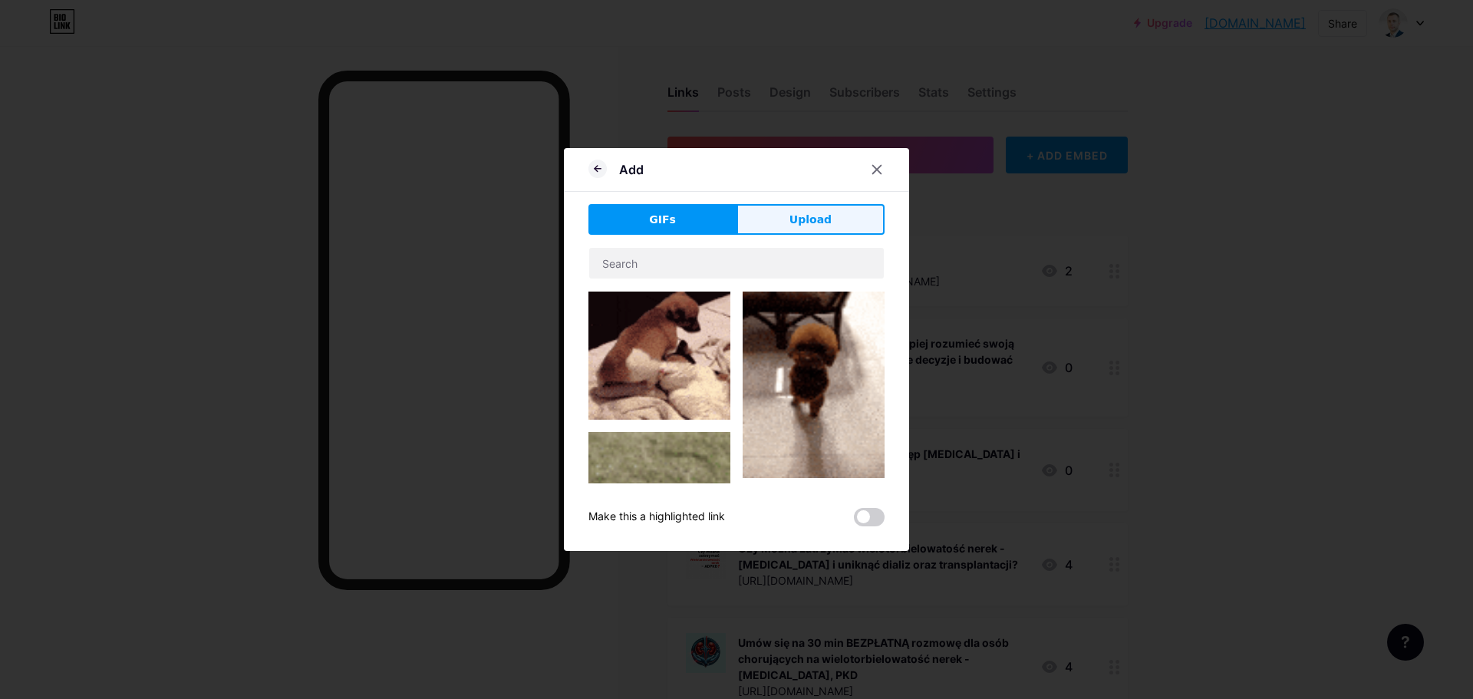
click at [785, 223] on button "Upload" at bounding box center [810, 219] width 148 height 31
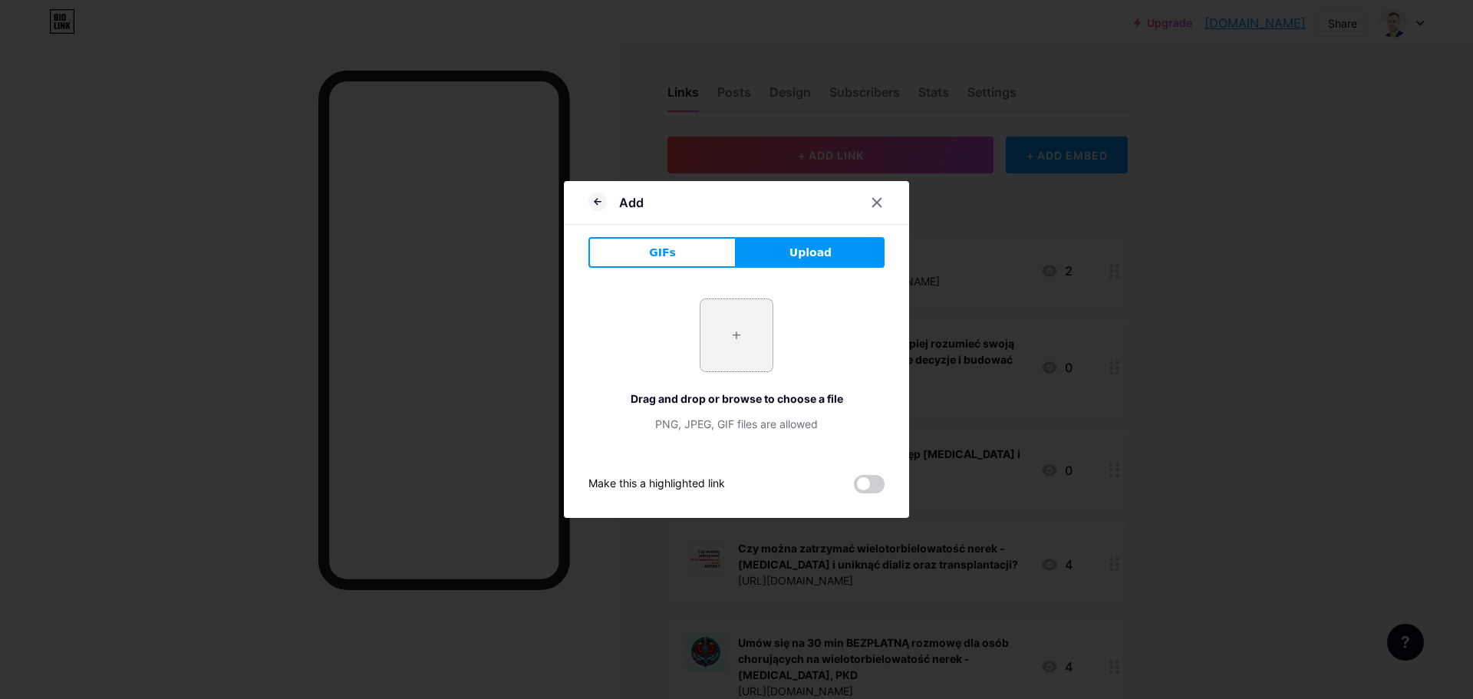
click at [744, 330] on input "file" at bounding box center [736, 335] width 72 height 72
type input "C:\fakepath\Qlhqru2o5rSsq0YEvREPU.png"
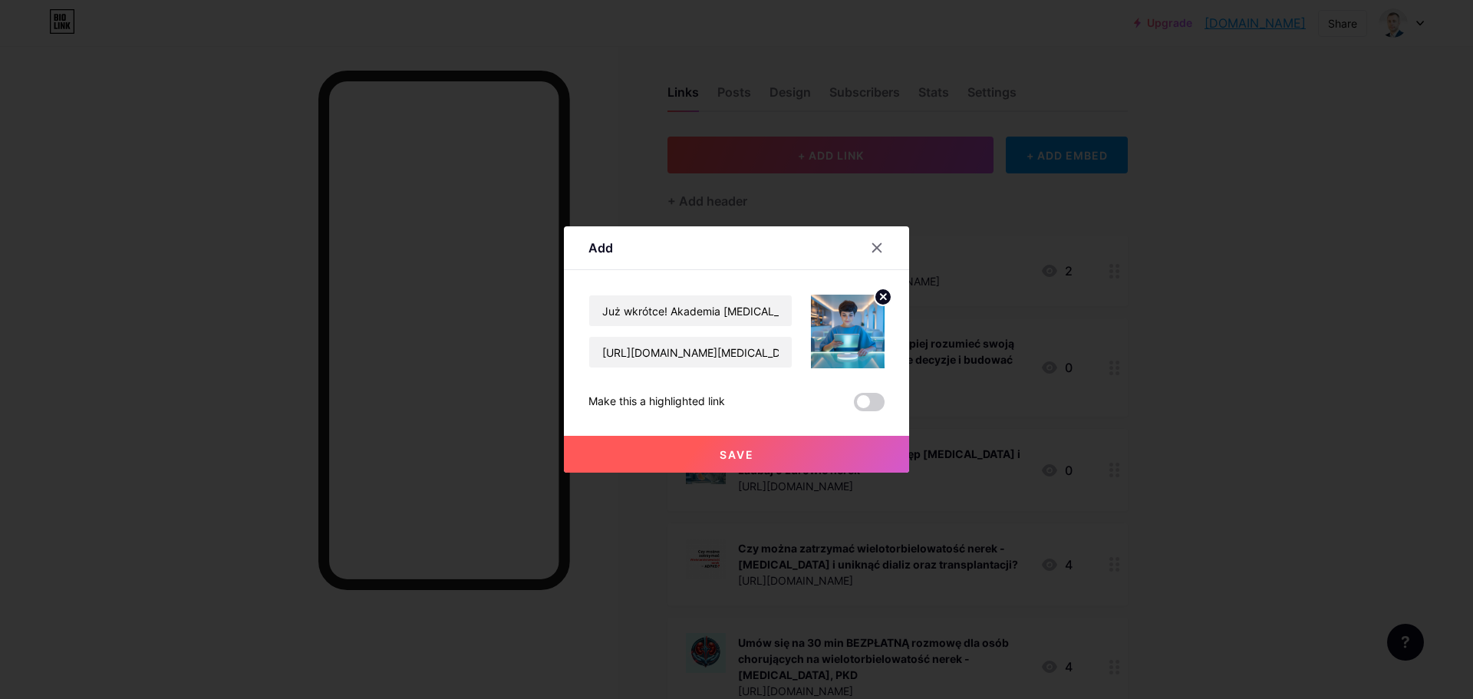
click at [771, 449] on button "Save" at bounding box center [736, 454] width 345 height 37
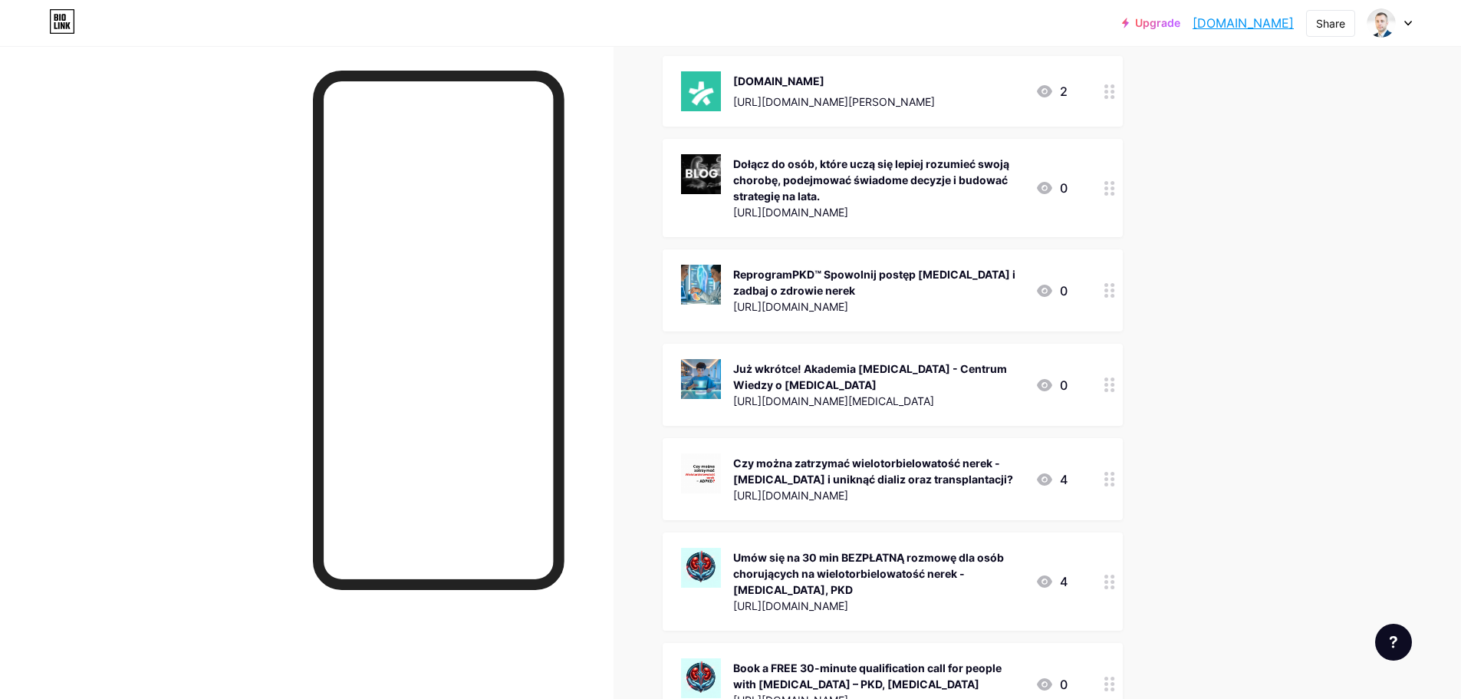
scroll to position [236, 0]
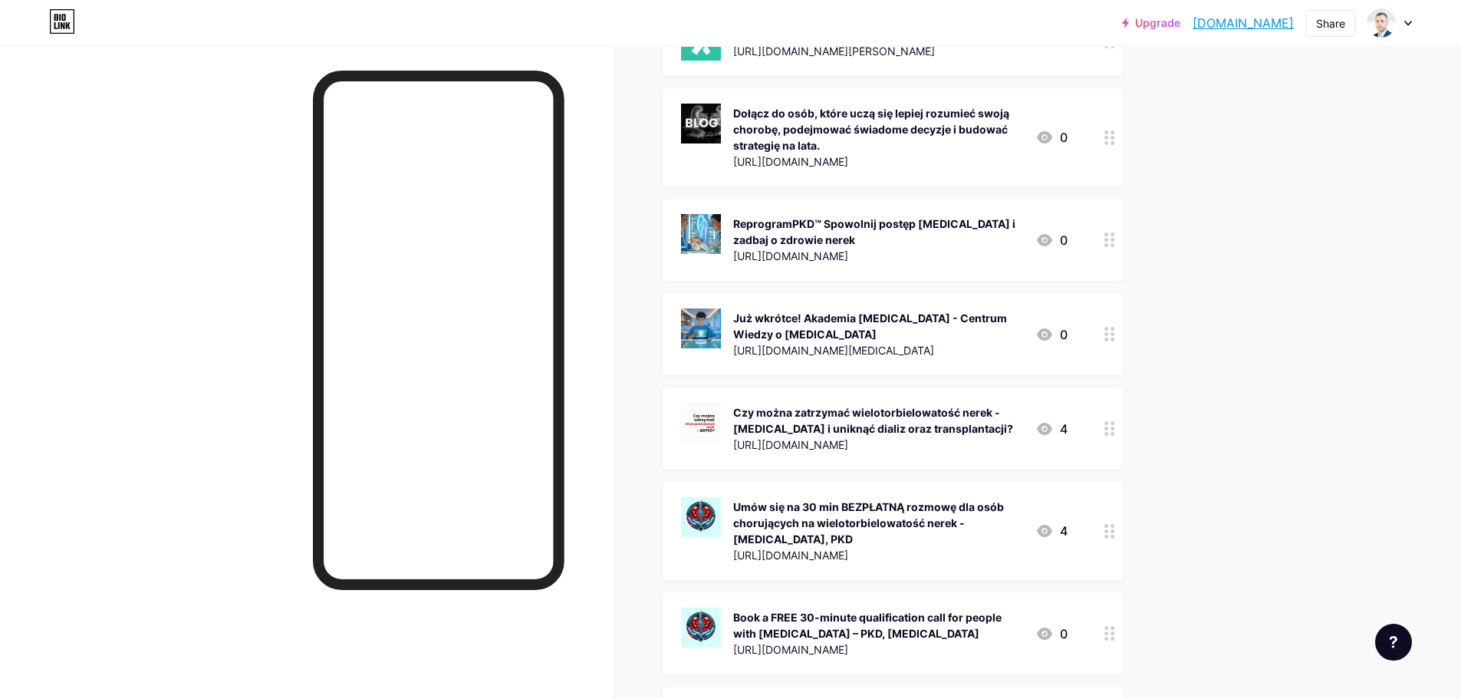
drag, startPoint x: 1118, startPoint y: 425, endPoint x: 1071, endPoint y: 416, distance: 47.7
click at [1068, 416] on div "Czy można zatrzymać wielotorbielowatość nerek - [MEDICAL_DATA] i uniknąć dializ…" at bounding box center [874, 428] width 387 height 51
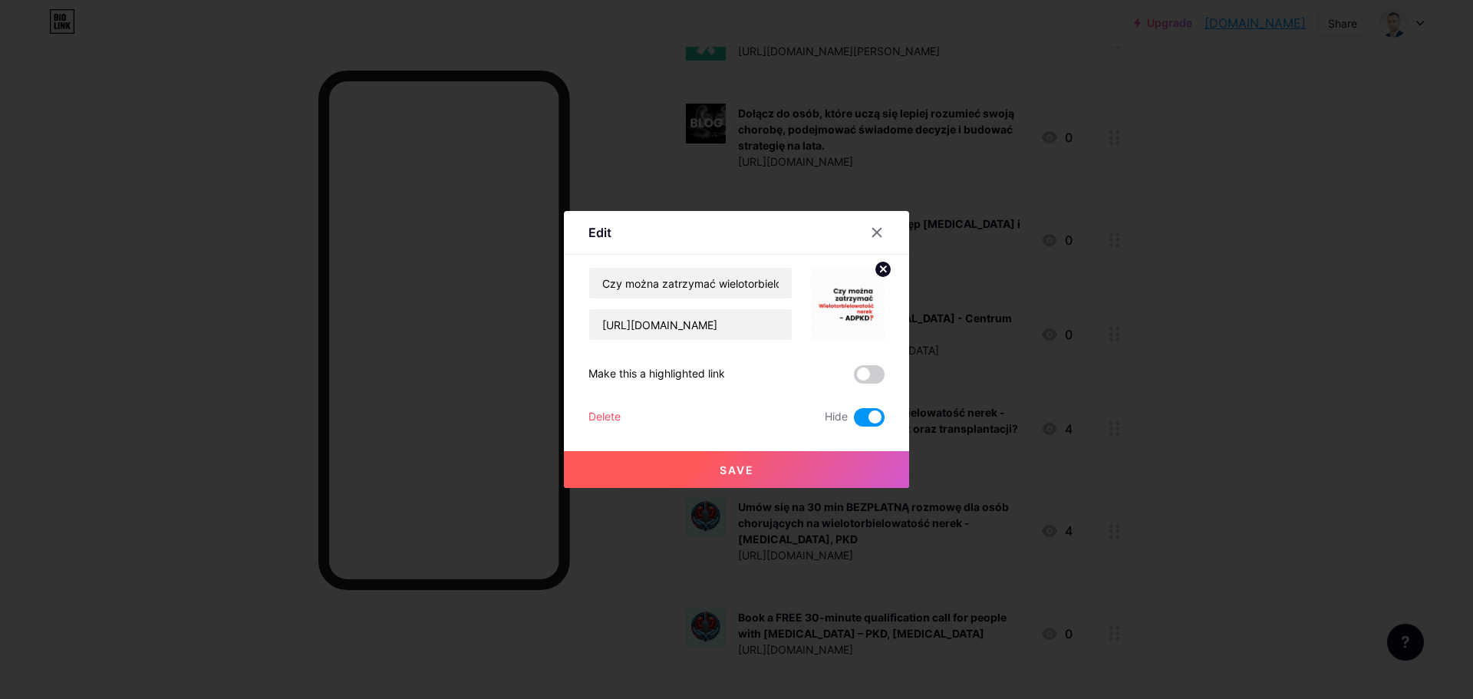
click at [622, 416] on div "Delete Hide" at bounding box center [736, 417] width 296 height 18
click at [614, 416] on div "Delete" at bounding box center [604, 417] width 32 height 18
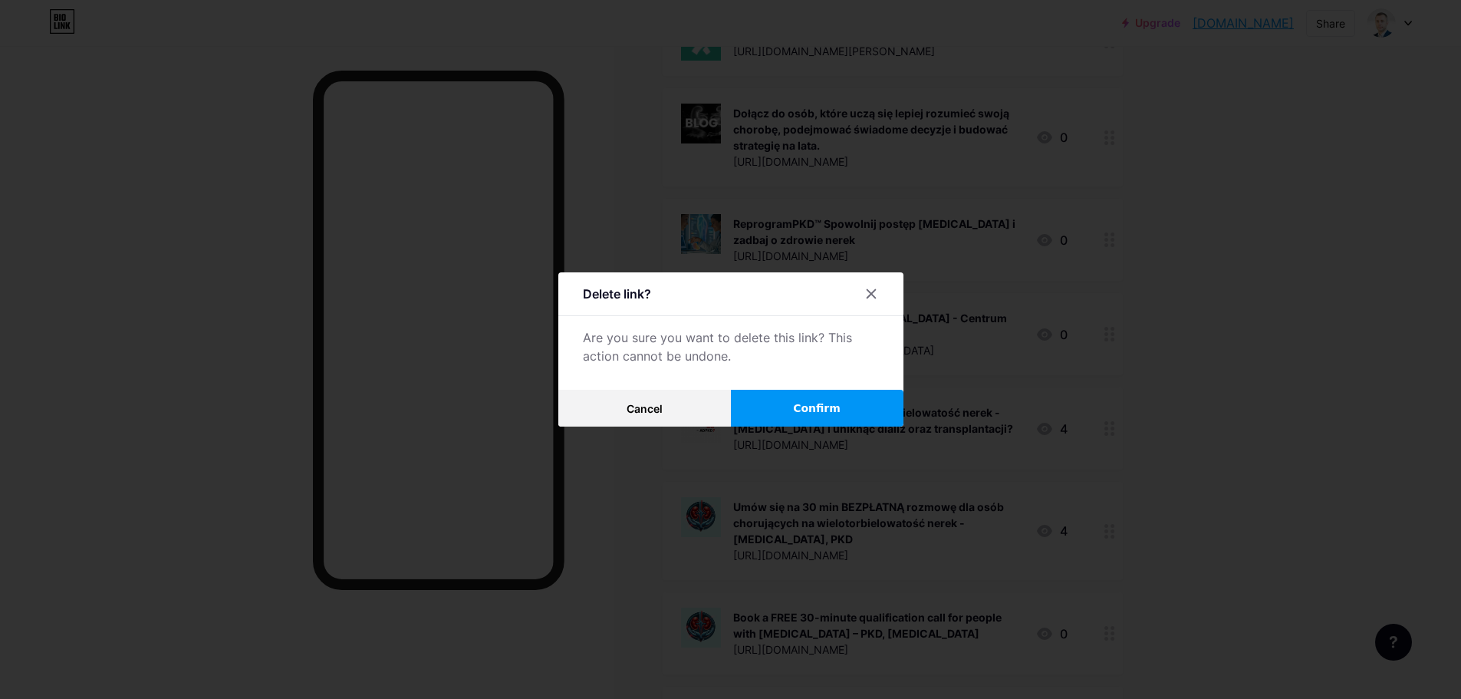
click at [802, 410] on span "Confirm" at bounding box center [817, 408] width 48 height 16
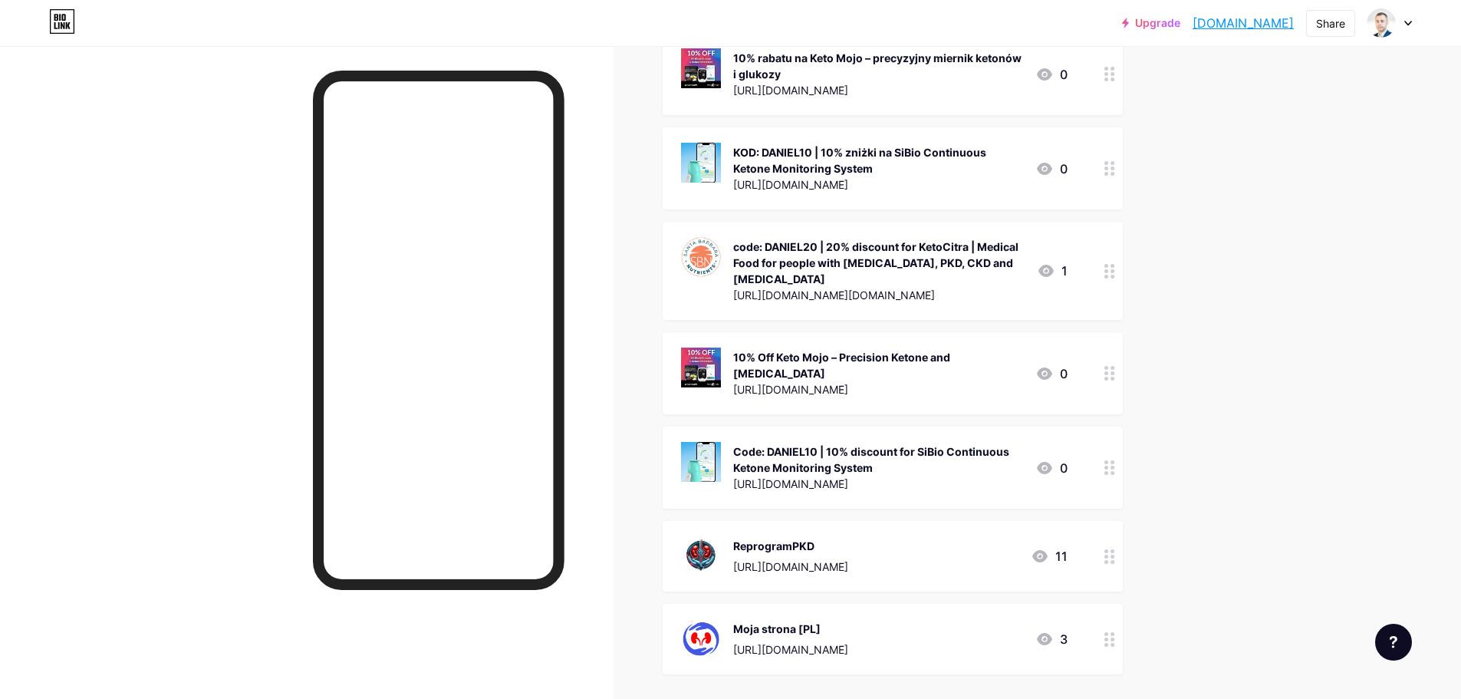
scroll to position [927, 0]
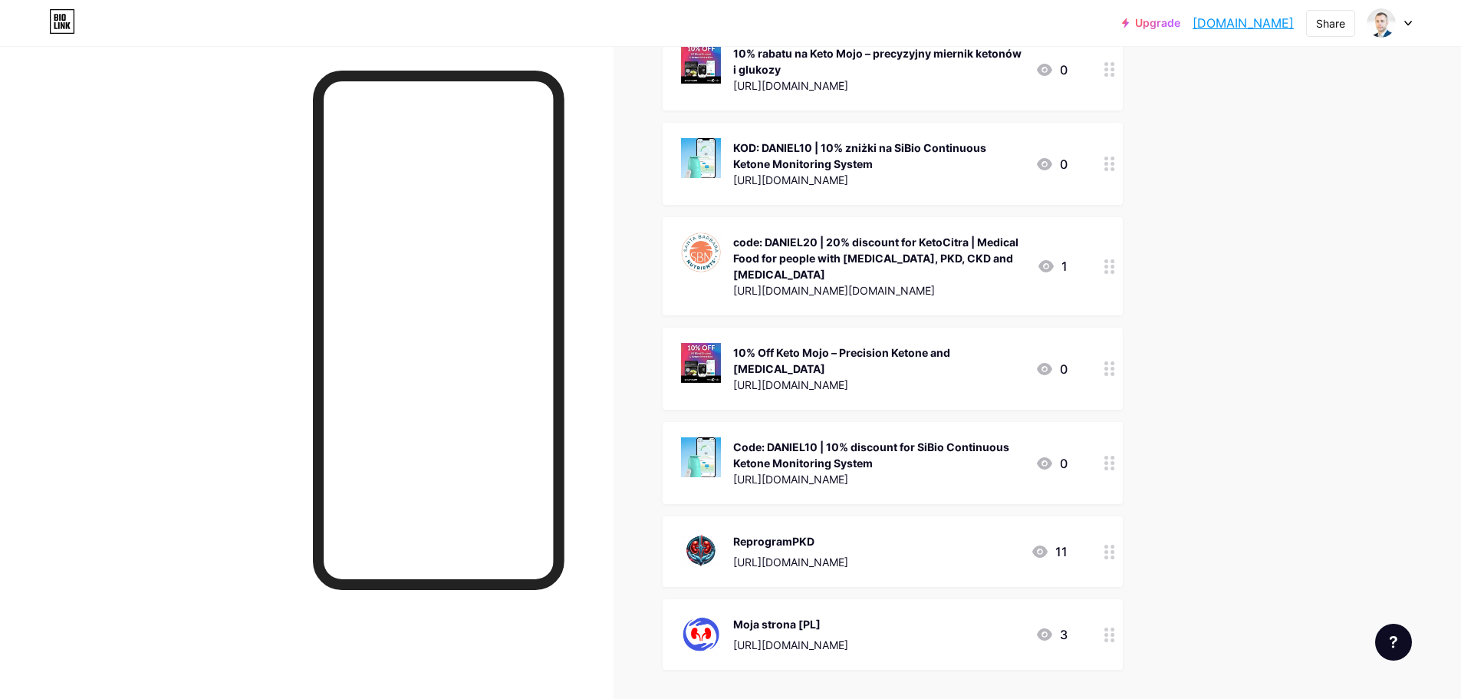
click at [1115, 545] on icon at bounding box center [1110, 552] width 11 height 15
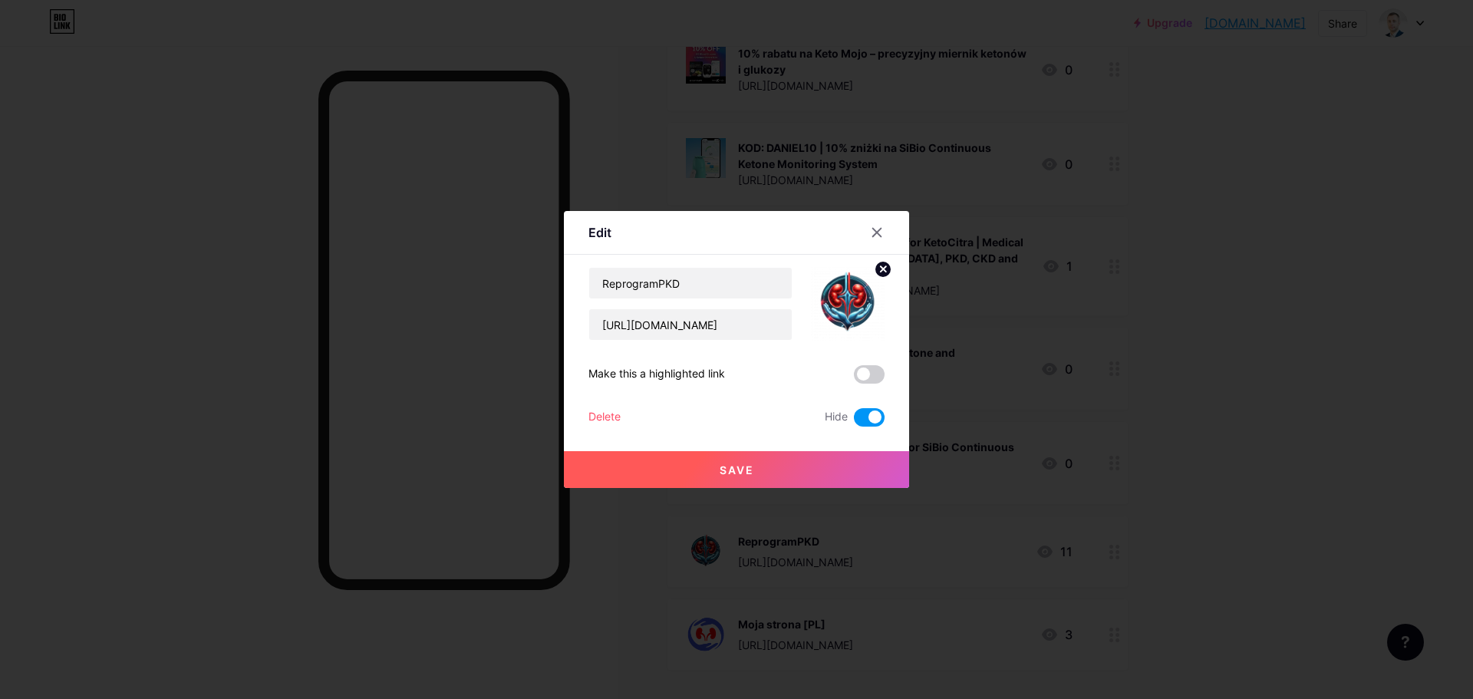
click at [613, 416] on div "Delete" at bounding box center [604, 417] width 32 height 18
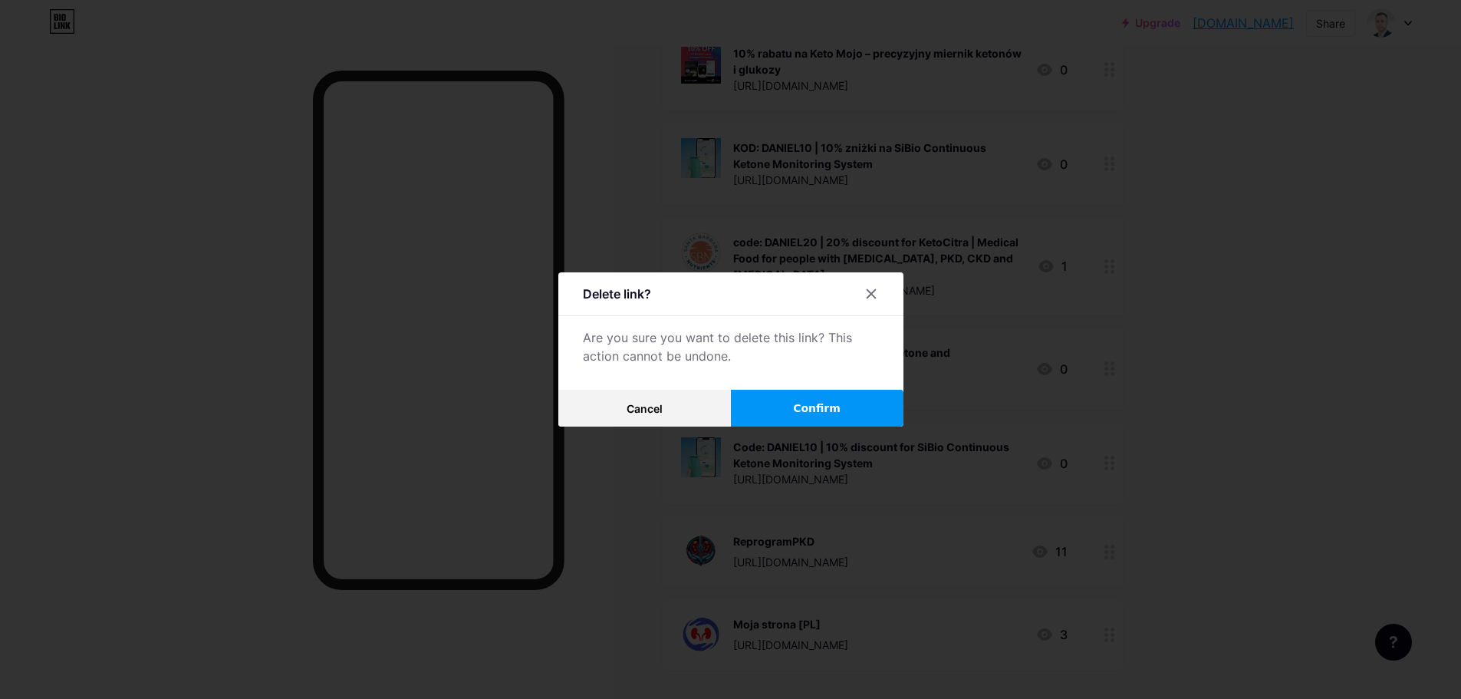
click at [864, 411] on button "Confirm" at bounding box center [817, 408] width 173 height 37
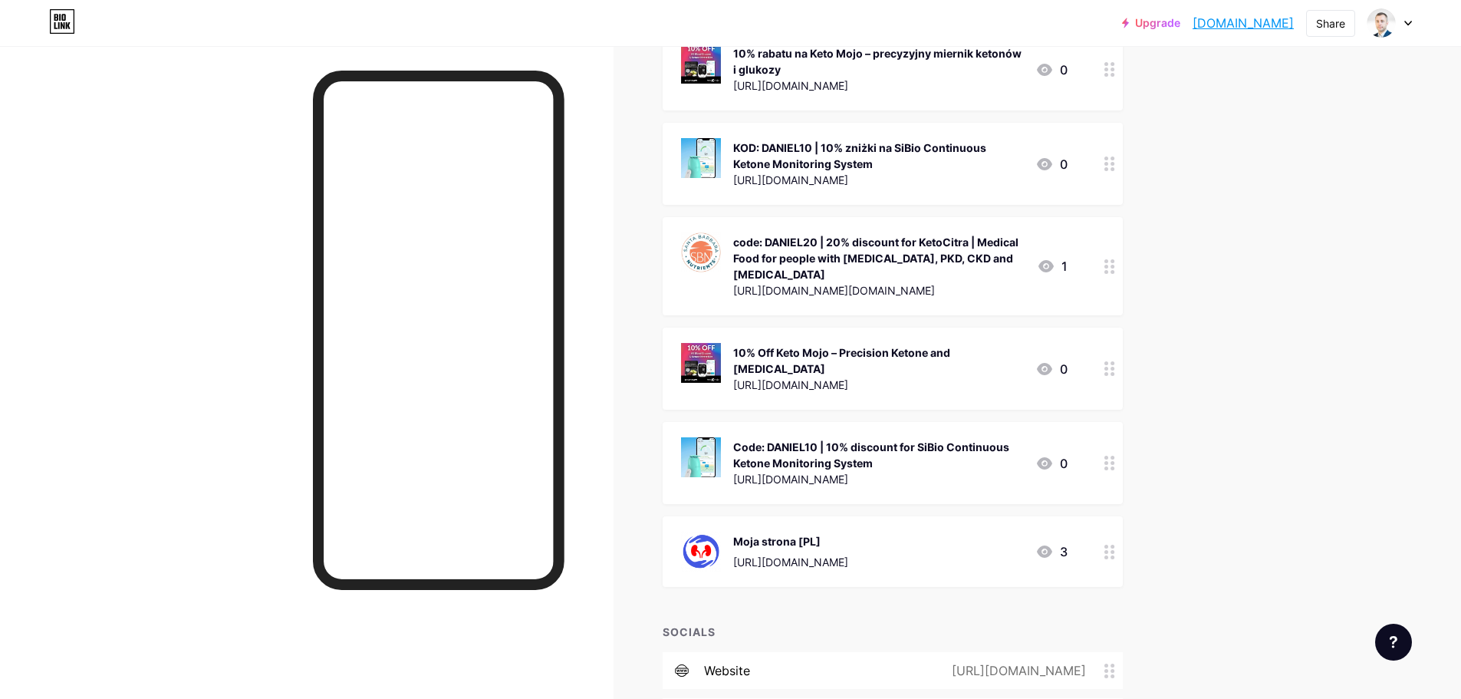
click at [821, 533] on div "Moja strona [PL]" at bounding box center [790, 541] width 115 height 16
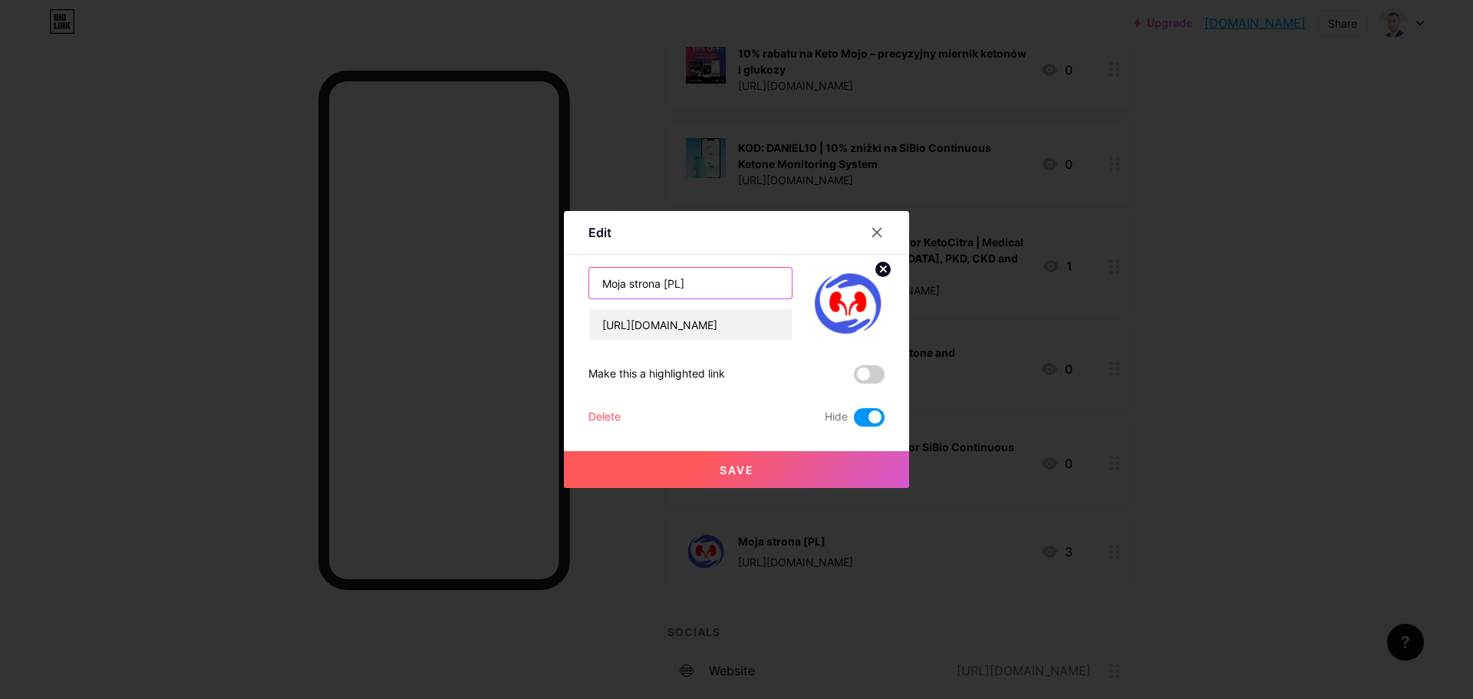
drag, startPoint x: 696, startPoint y: 285, endPoint x: 568, endPoint y: 282, distance: 128.1
click at [568, 282] on div "Edit Content YouTube Play YouTube video without leaving your page. ADD Vimeo Pl…" at bounding box center [736, 349] width 345 height 277
type input "My website"
click at [733, 466] on span "Save" at bounding box center [736, 469] width 35 height 13
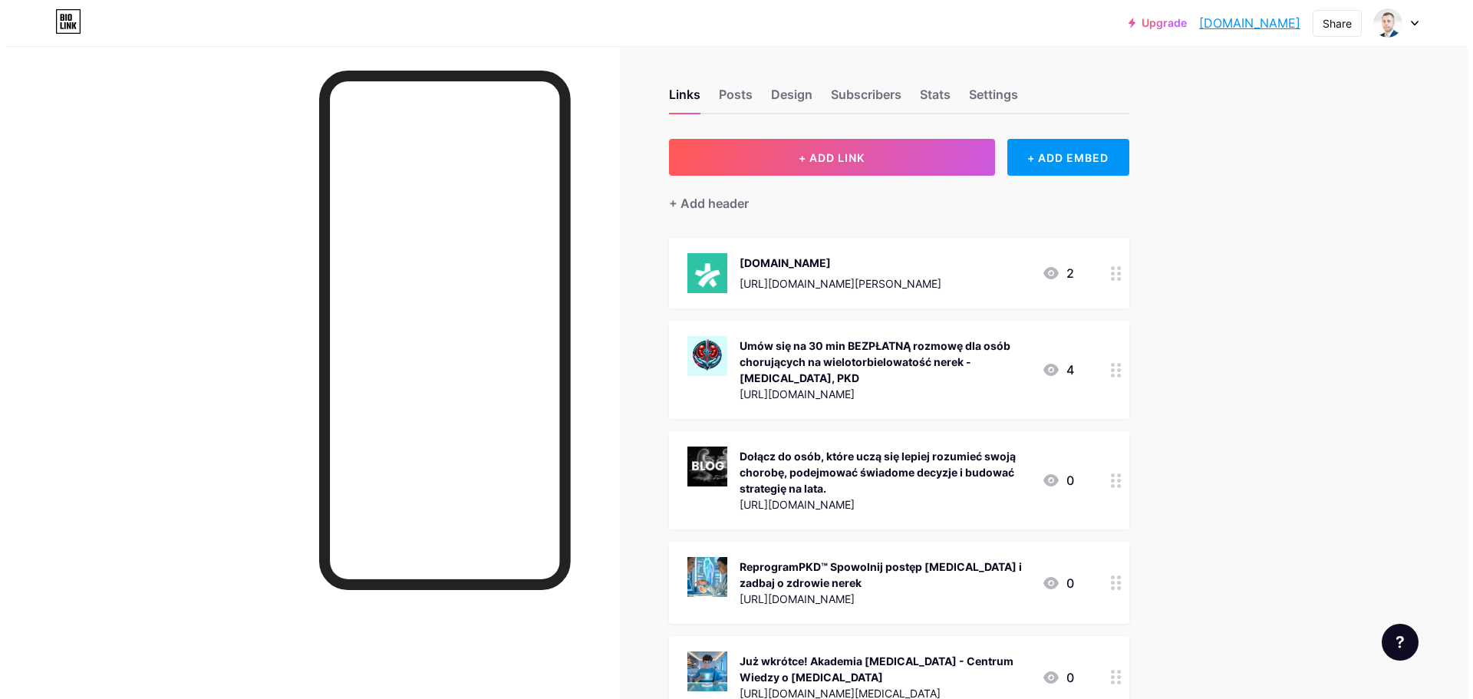
scroll to position [0, 0]
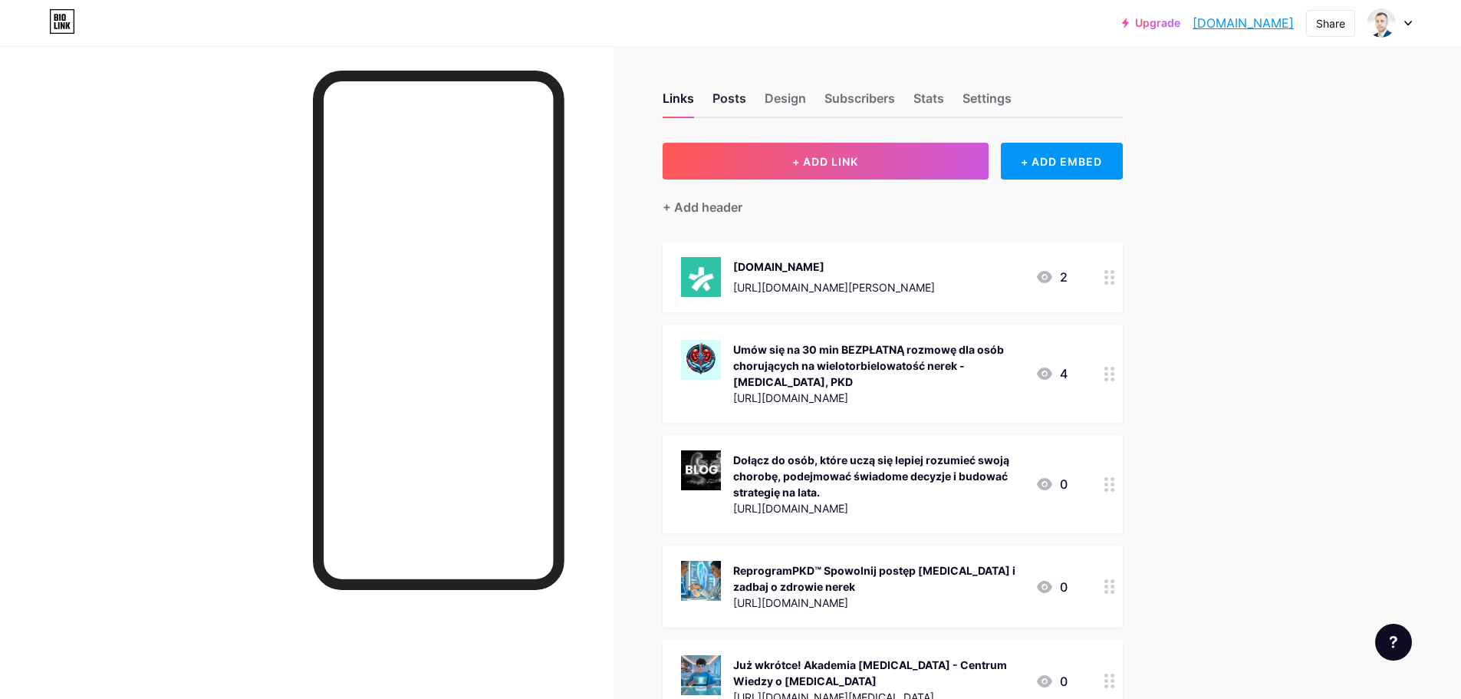
click at [730, 94] on div "Posts" at bounding box center [730, 103] width 34 height 28
